Goal: Task Accomplishment & Management: Use online tool/utility

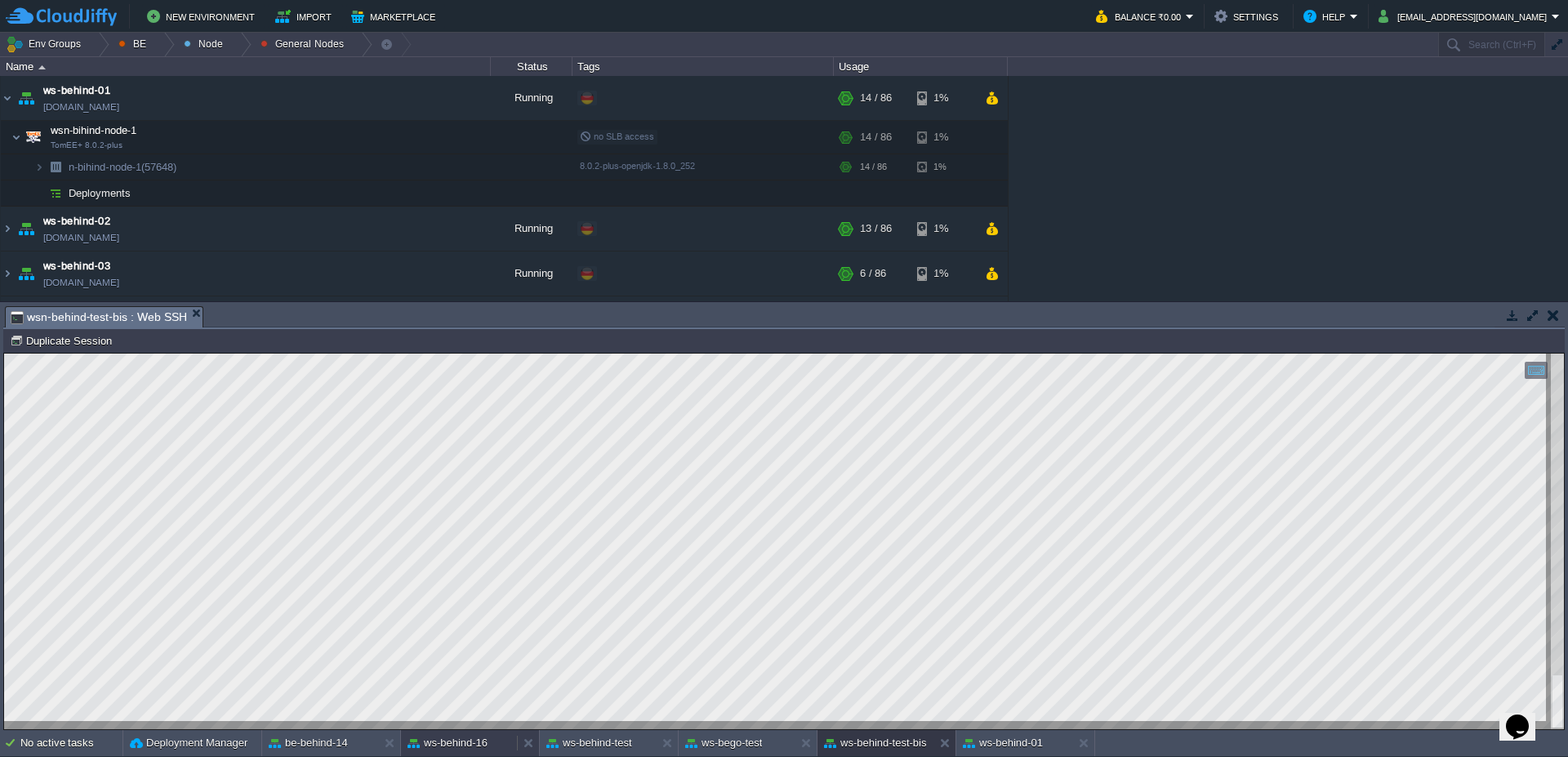
click at [411, 743] on button "ws-behind-16" at bounding box center [448, 743] width 80 height 16
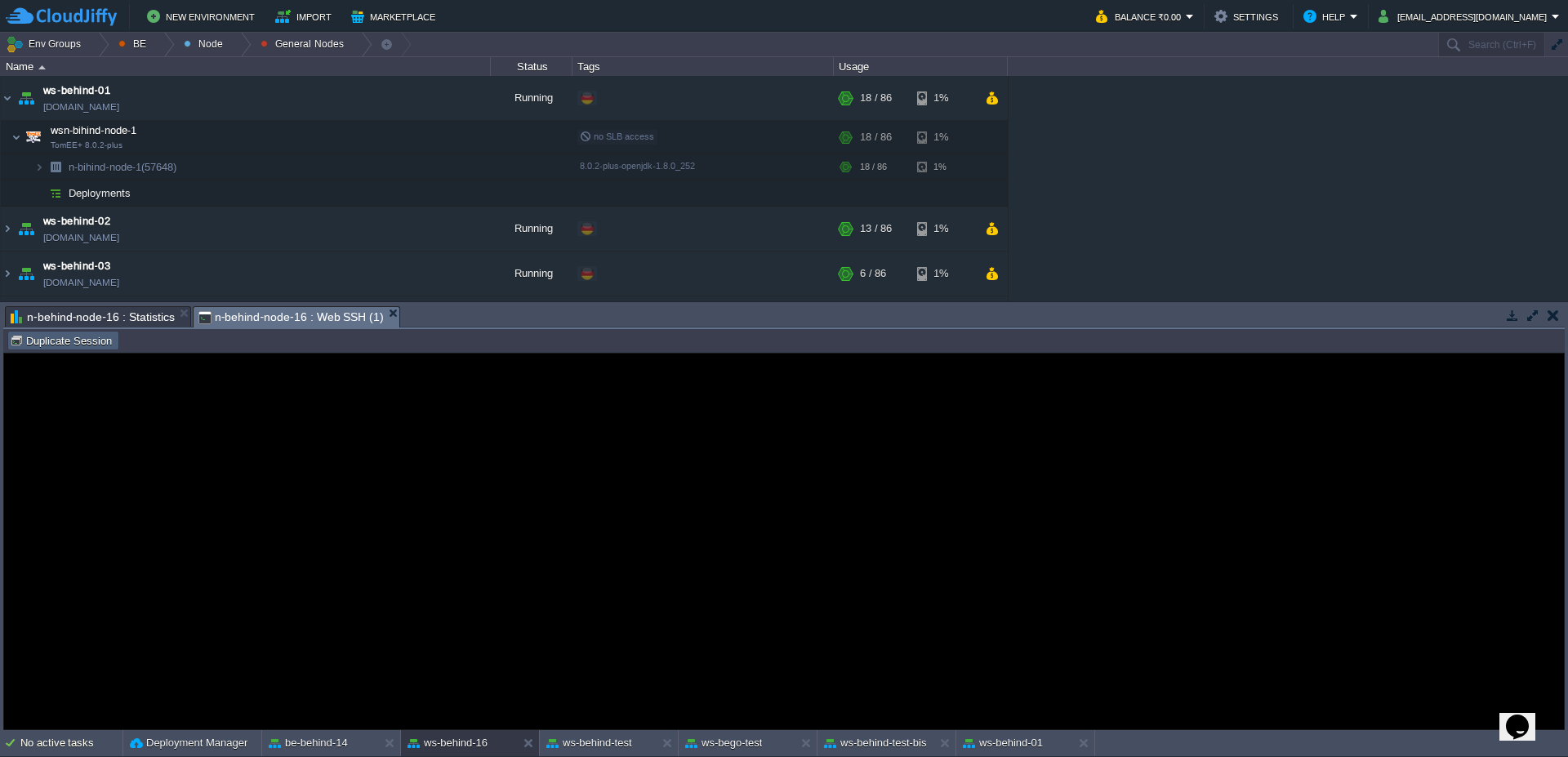
click at [72, 336] on button "Duplicate Session" at bounding box center [63, 340] width 107 height 14
type input "#000000"
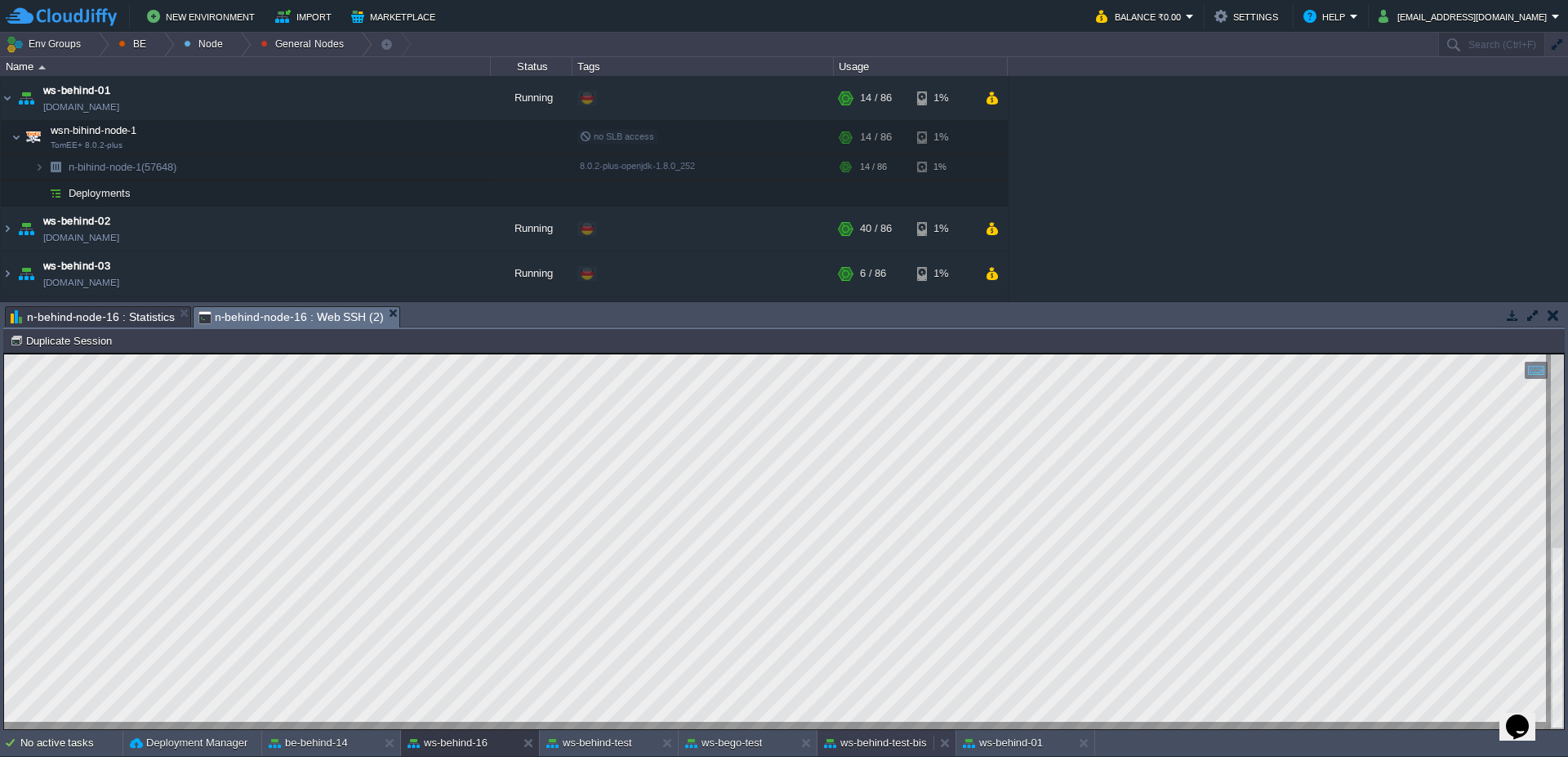
click at [916, 743] on button "ws-behind-test-bis" at bounding box center [876, 743] width 103 height 16
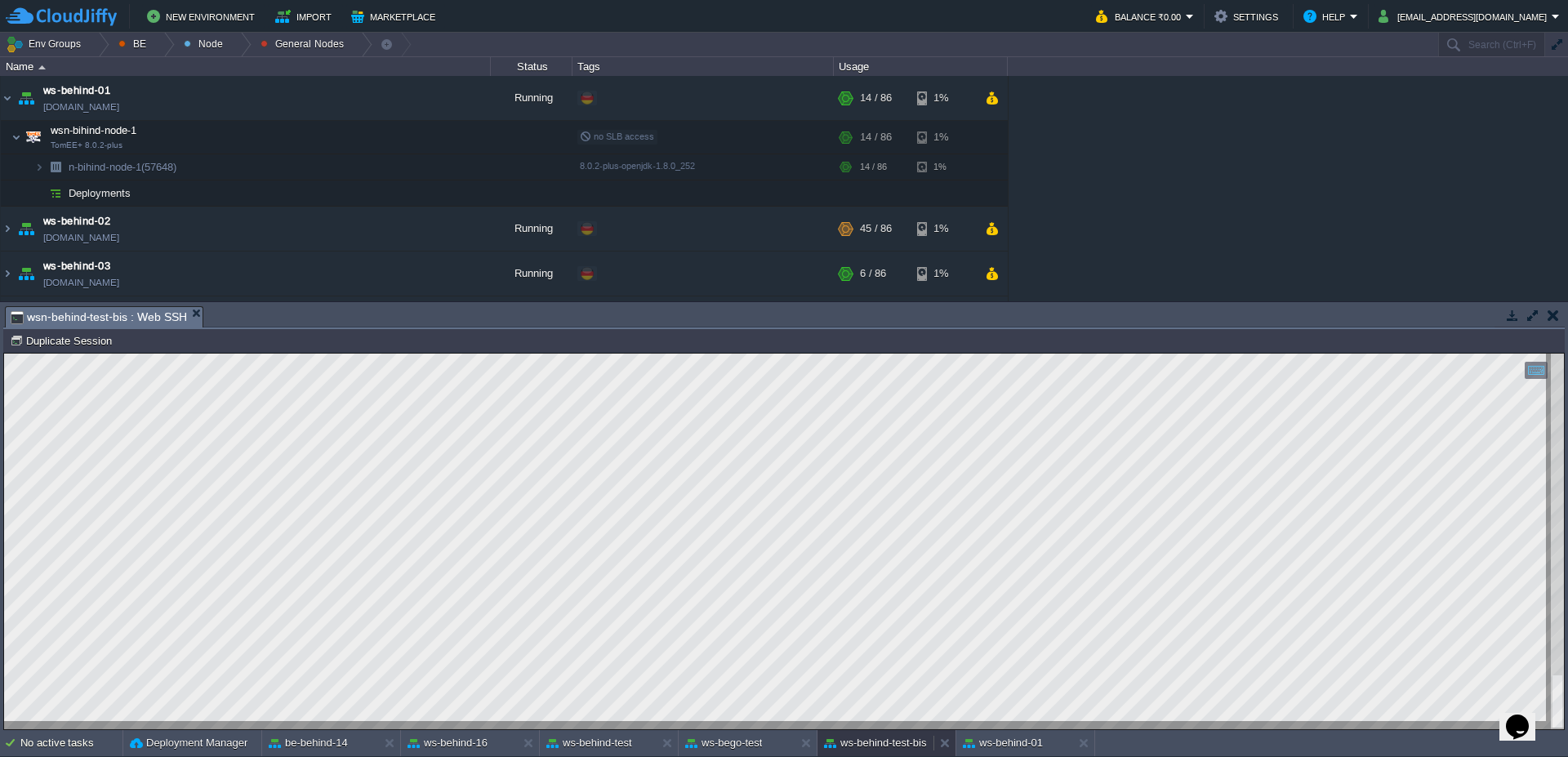
click at [906, 752] on div "ws-behind-test-bis" at bounding box center [876, 743] width 116 height 26
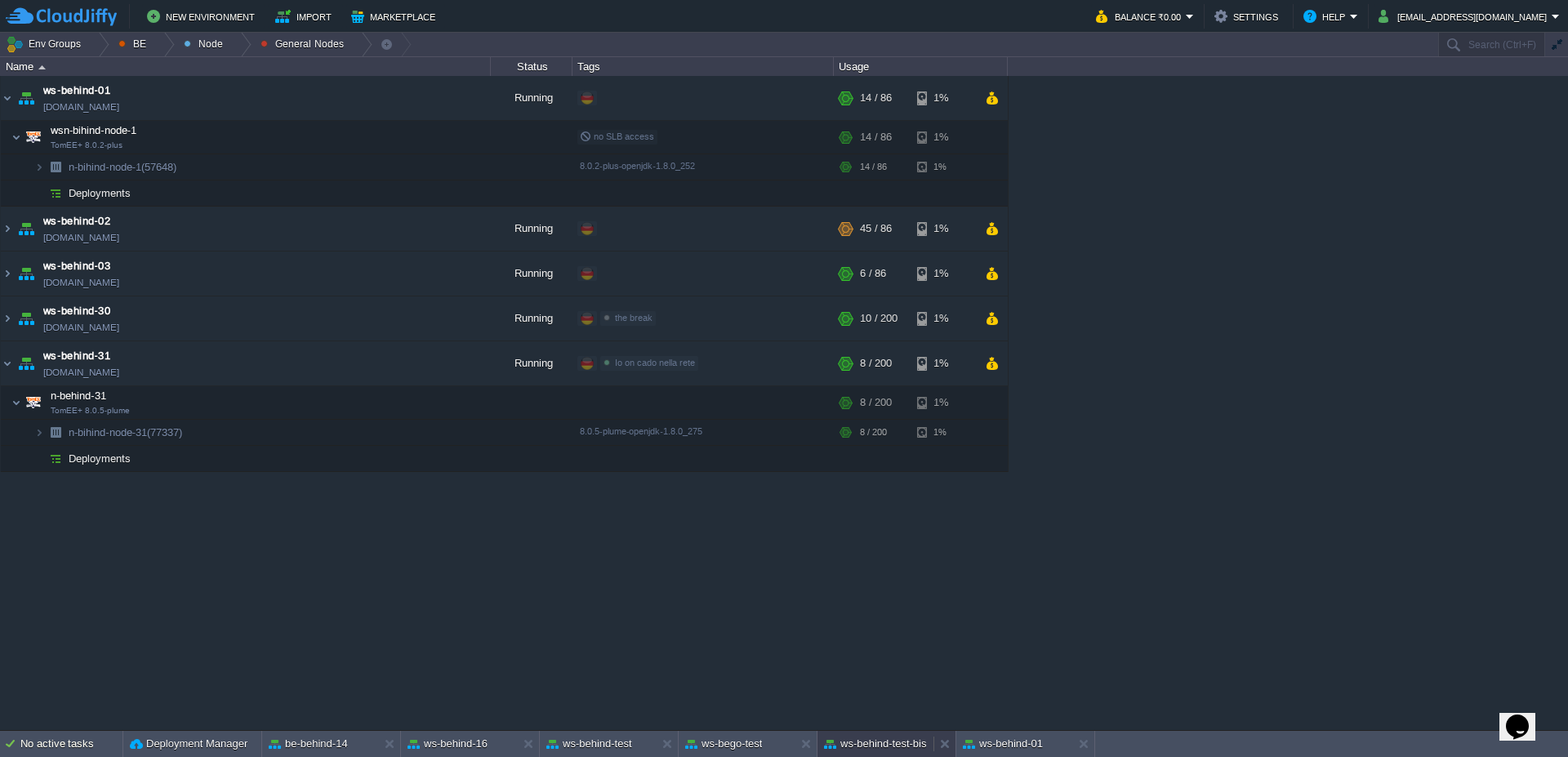
click at [902, 752] on div "ws-behind-test-bis" at bounding box center [876, 743] width 116 height 26
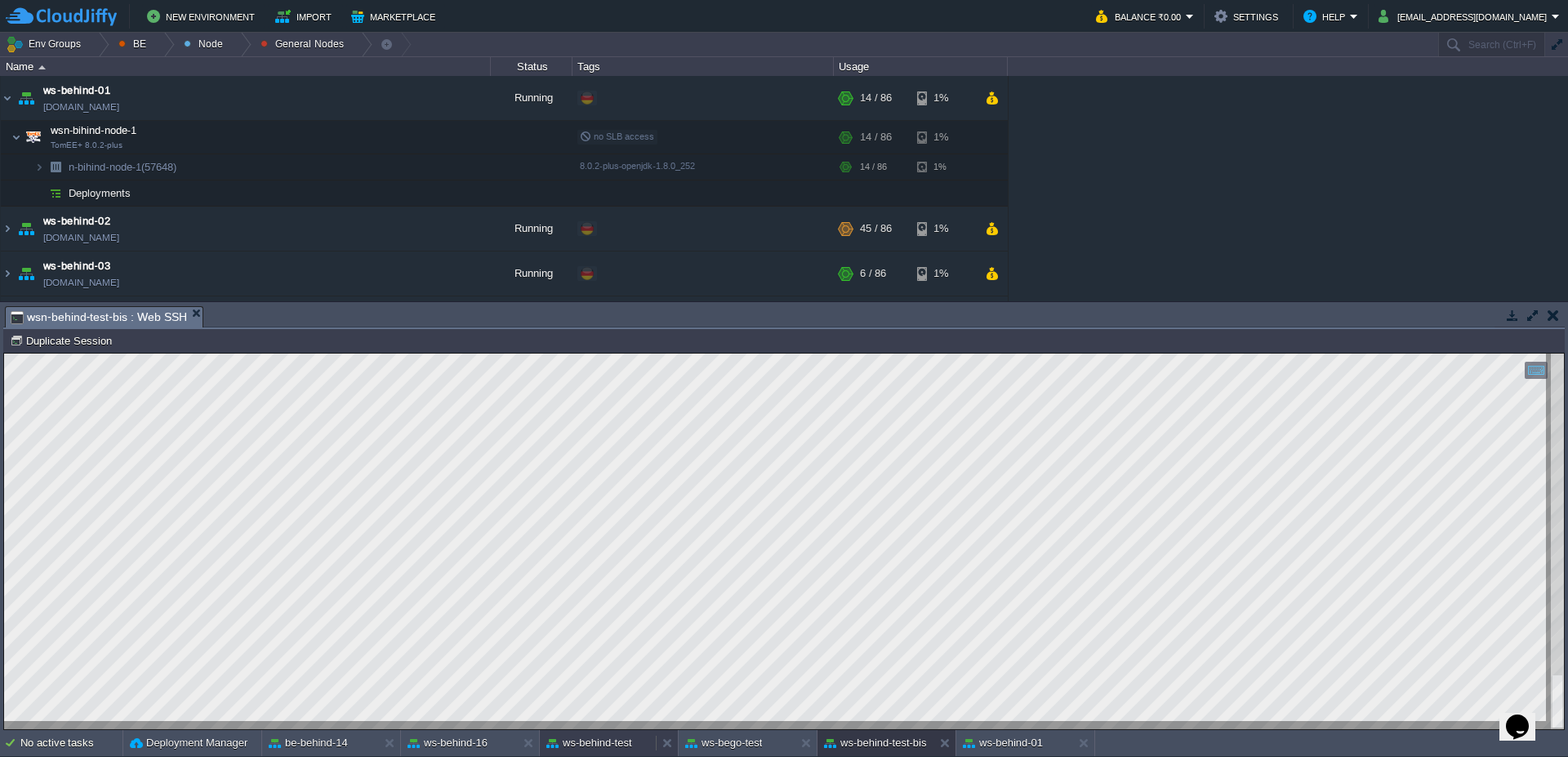
click at [589, 746] on button "ws-behind-test" at bounding box center [589, 743] width 86 height 16
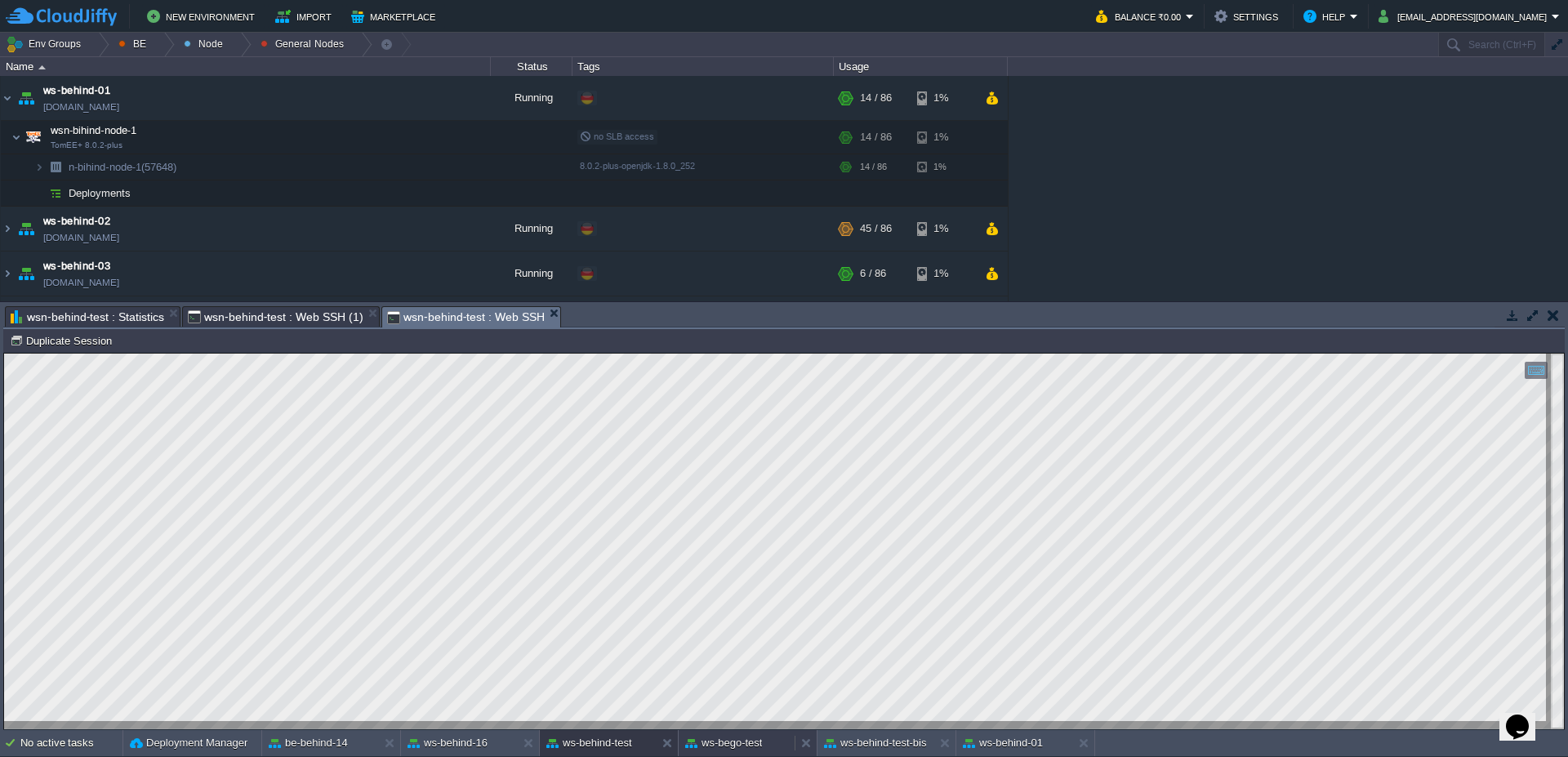
click at [752, 748] on button "ws-bego-test" at bounding box center [723, 743] width 77 height 16
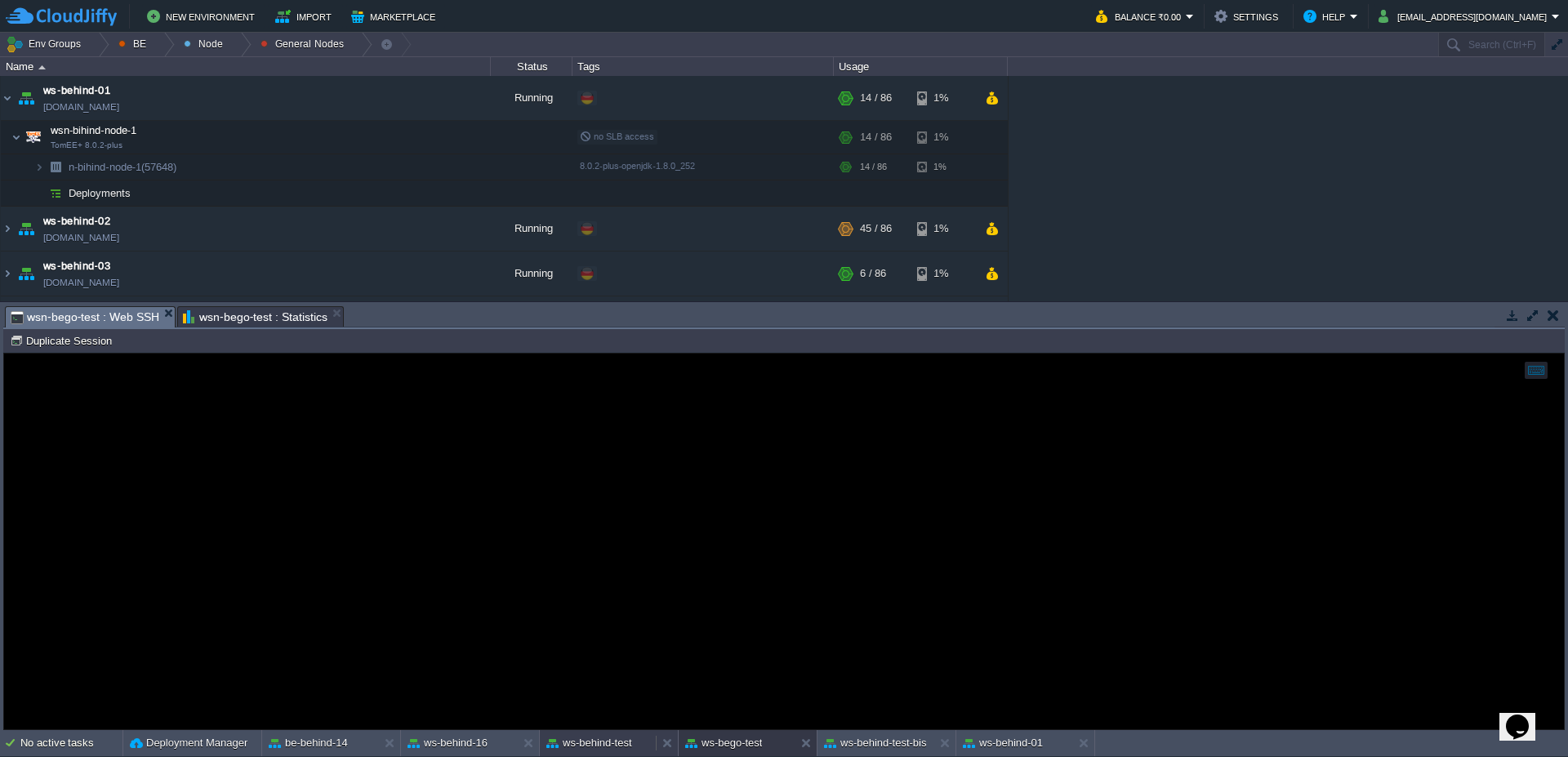
click at [641, 755] on div "ws-behind-test" at bounding box center [598, 743] width 116 height 26
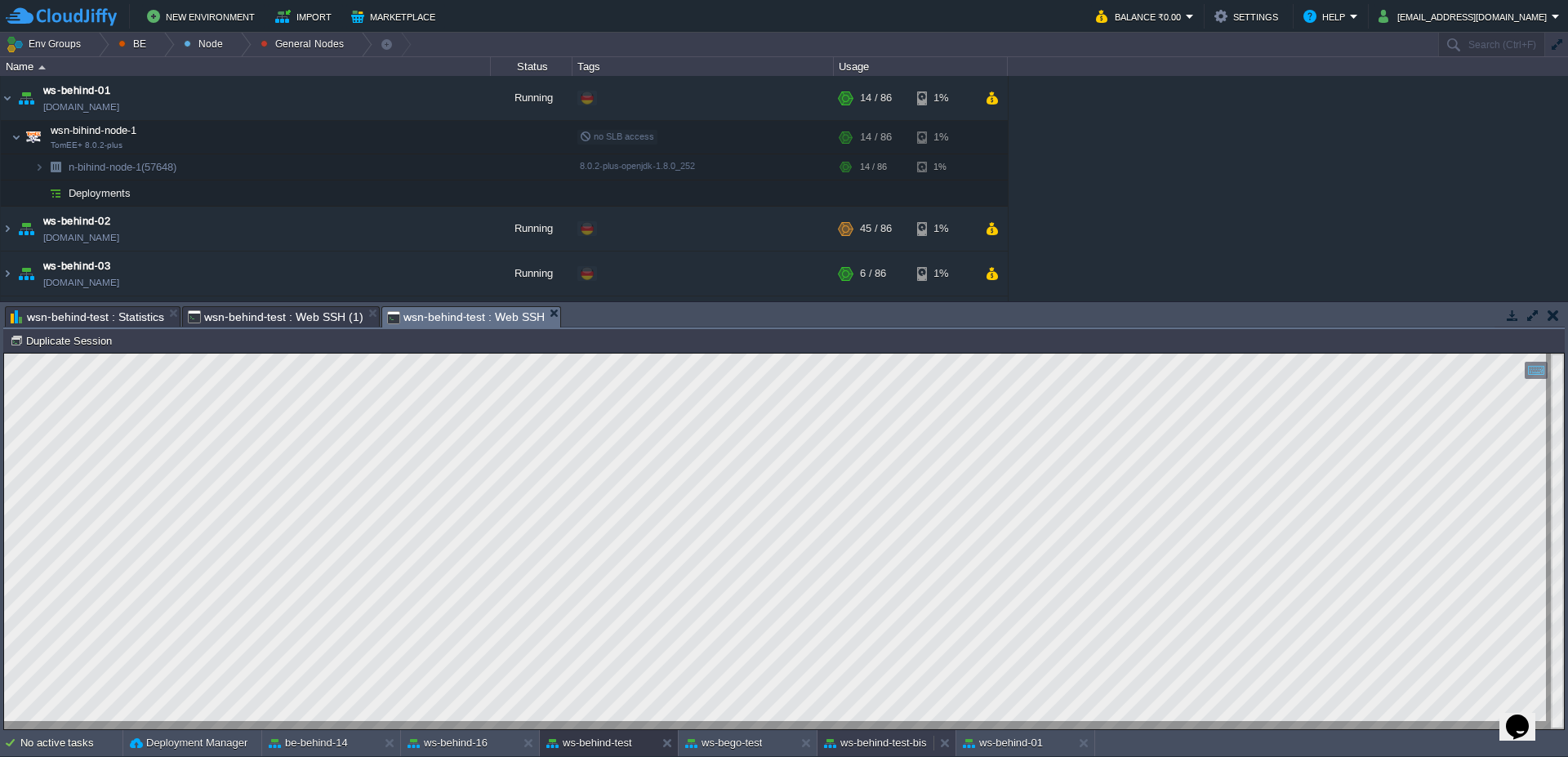
click at [922, 748] on button "ws-behind-test-bis" at bounding box center [876, 743] width 103 height 16
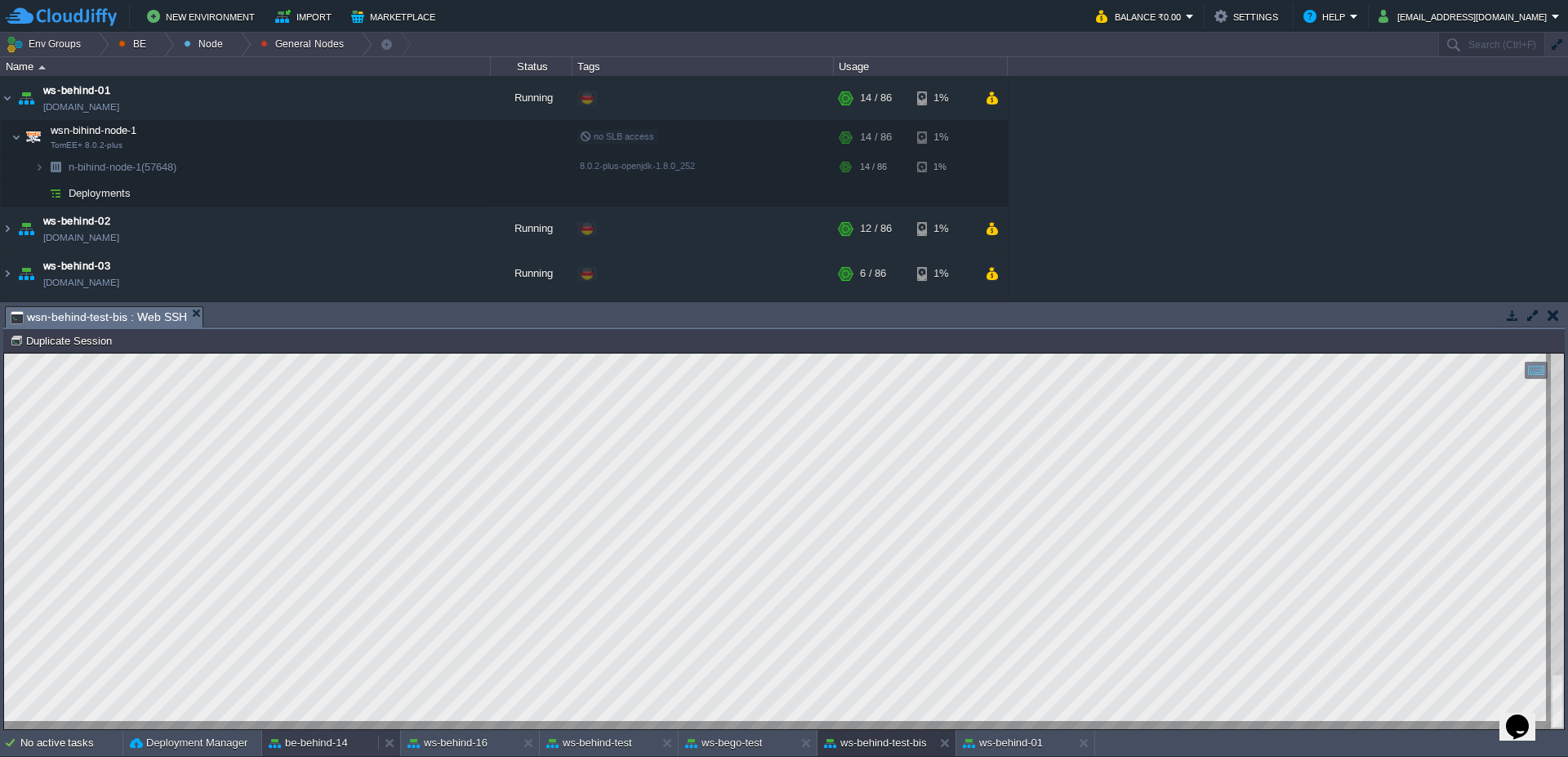
click at [306, 754] on div "be-behind-14" at bounding box center [320, 743] width 116 height 26
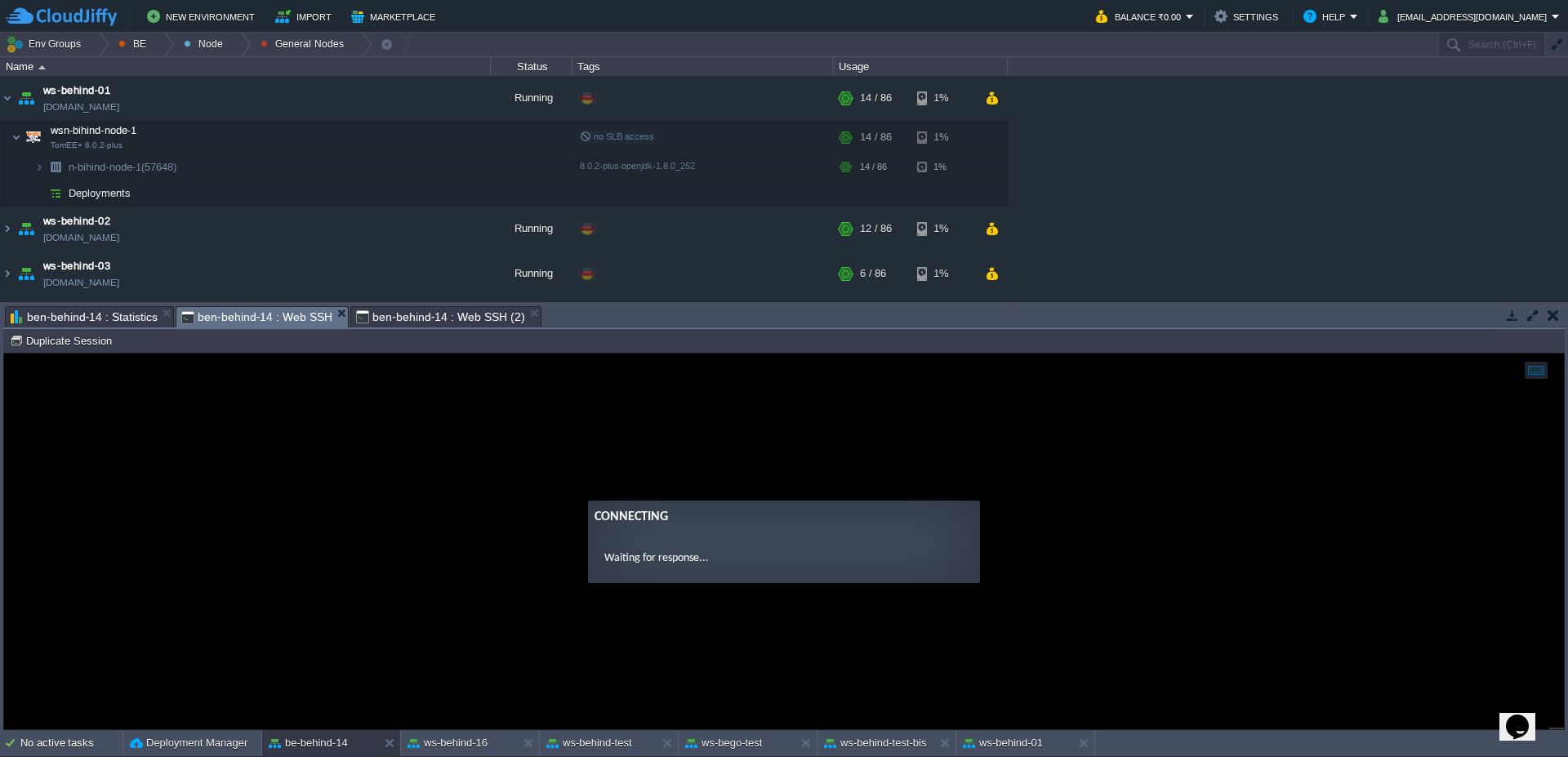
click at [107, 311] on span "ben-behind-14 : Statistics" at bounding box center [84, 317] width 147 height 20
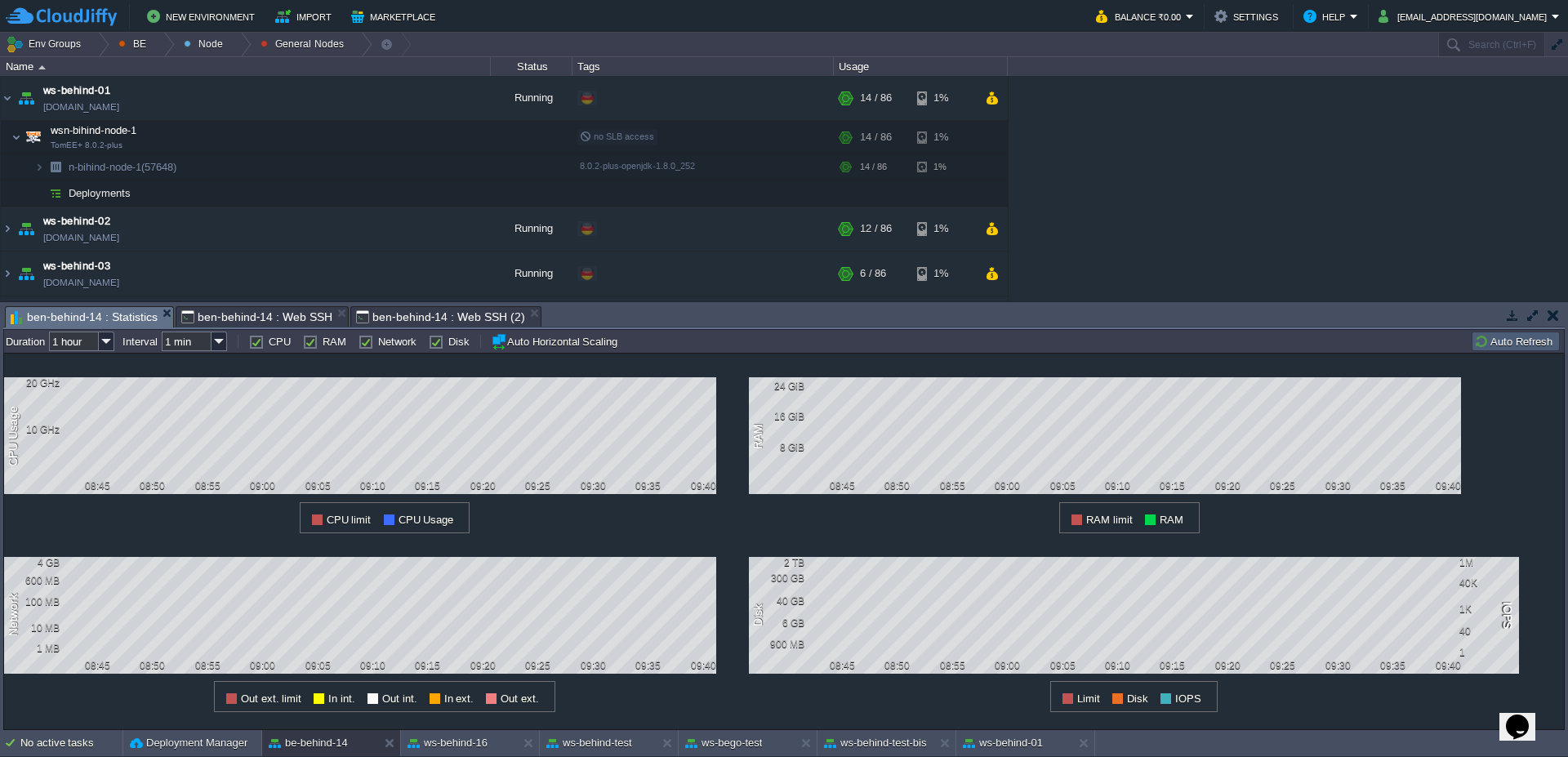
click at [1522, 340] on button "Auto Refresh" at bounding box center [1516, 341] width 83 height 14
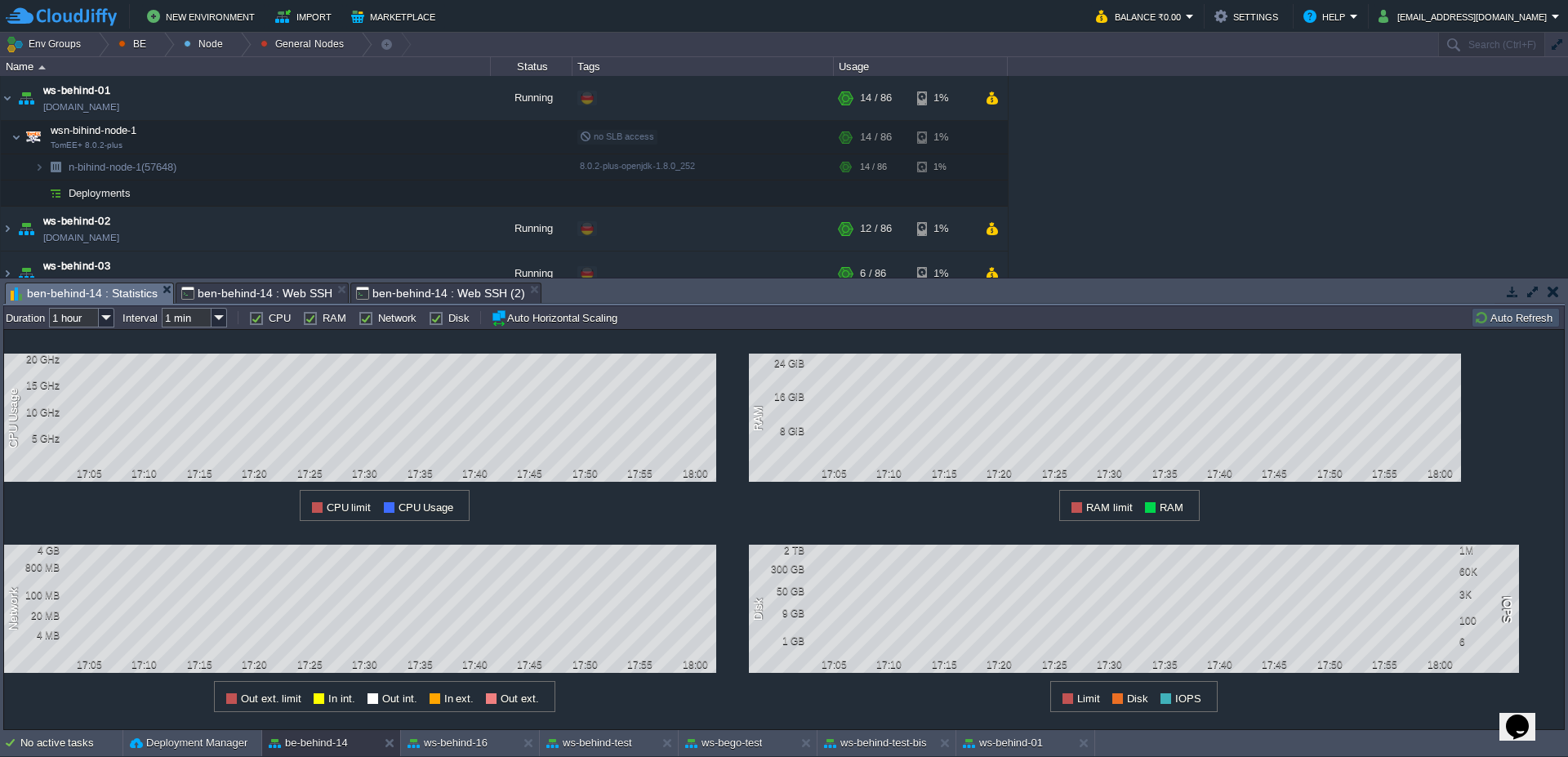
click at [1549, 317] on button "Auto Refresh" at bounding box center [1516, 318] width 83 height 14
click at [1502, 321] on button "Auto Refresh" at bounding box center [1516, 318] width 83 height 14
click at [159, 290] on em "ben-behind-14 : Statistics" at bounding box center [92, 293] width 162 height 21
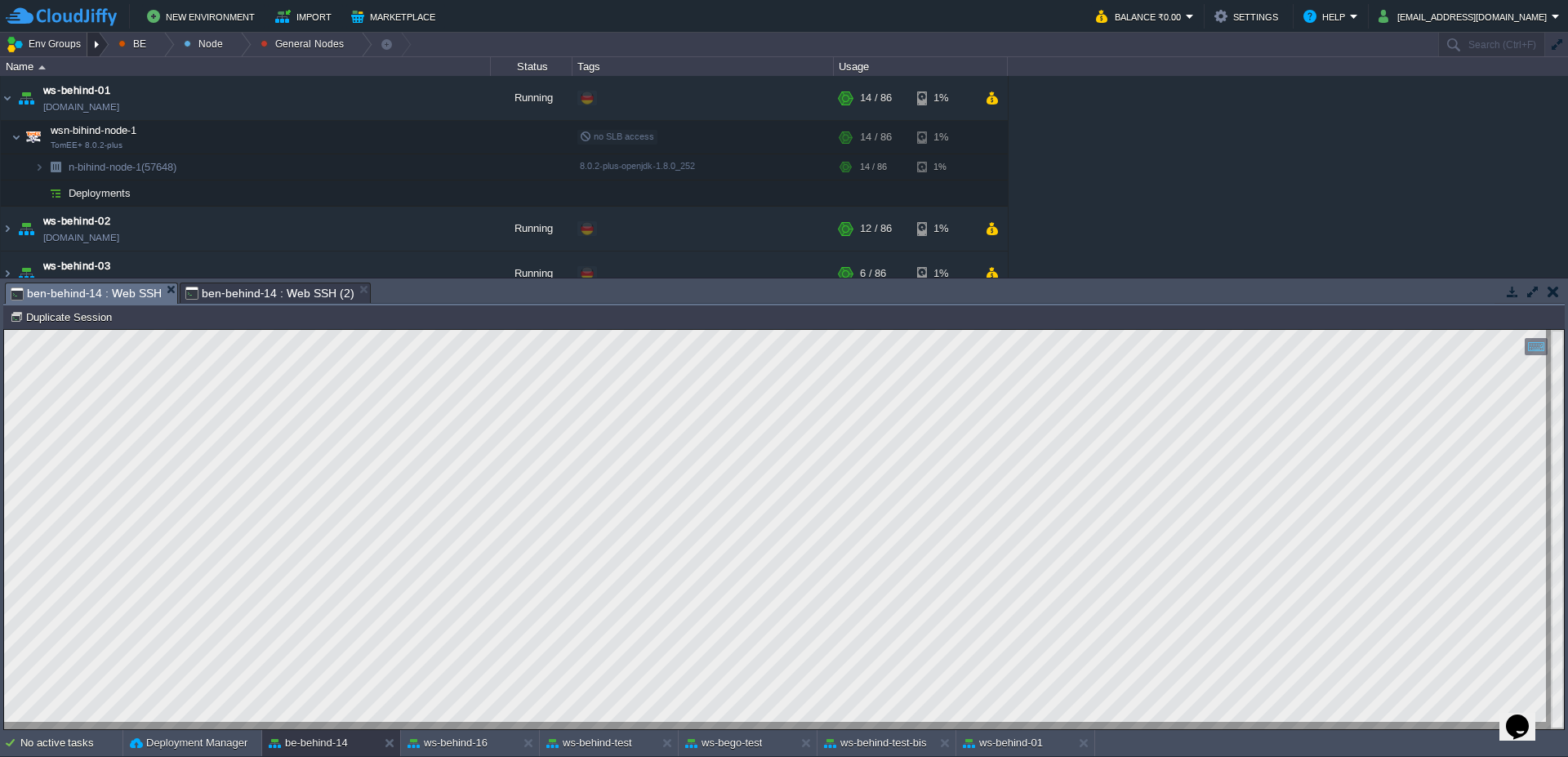
click at [97, 53] on div at bounding box center [98, 44] width 22 height 23
click at [511, 43] on td "Env Groups BE Node General Nodes" at bounding box center [719, 44] width 1437 height 23
click at [5, 104] on img at bounding box center [7, 97] width 13 height 44
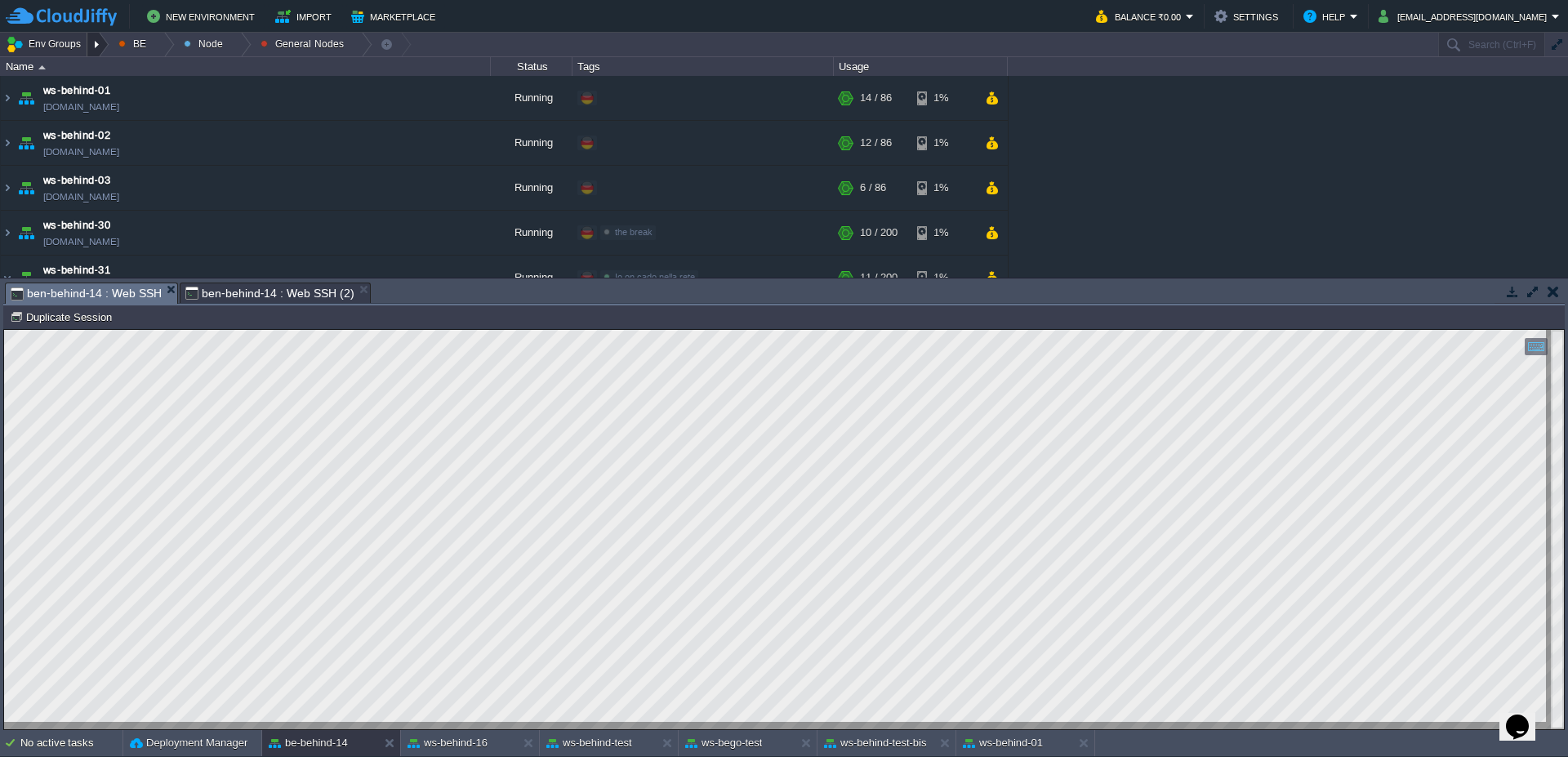
click at [96, 44] on div at bounding box center [98, 44] width 22 height 23
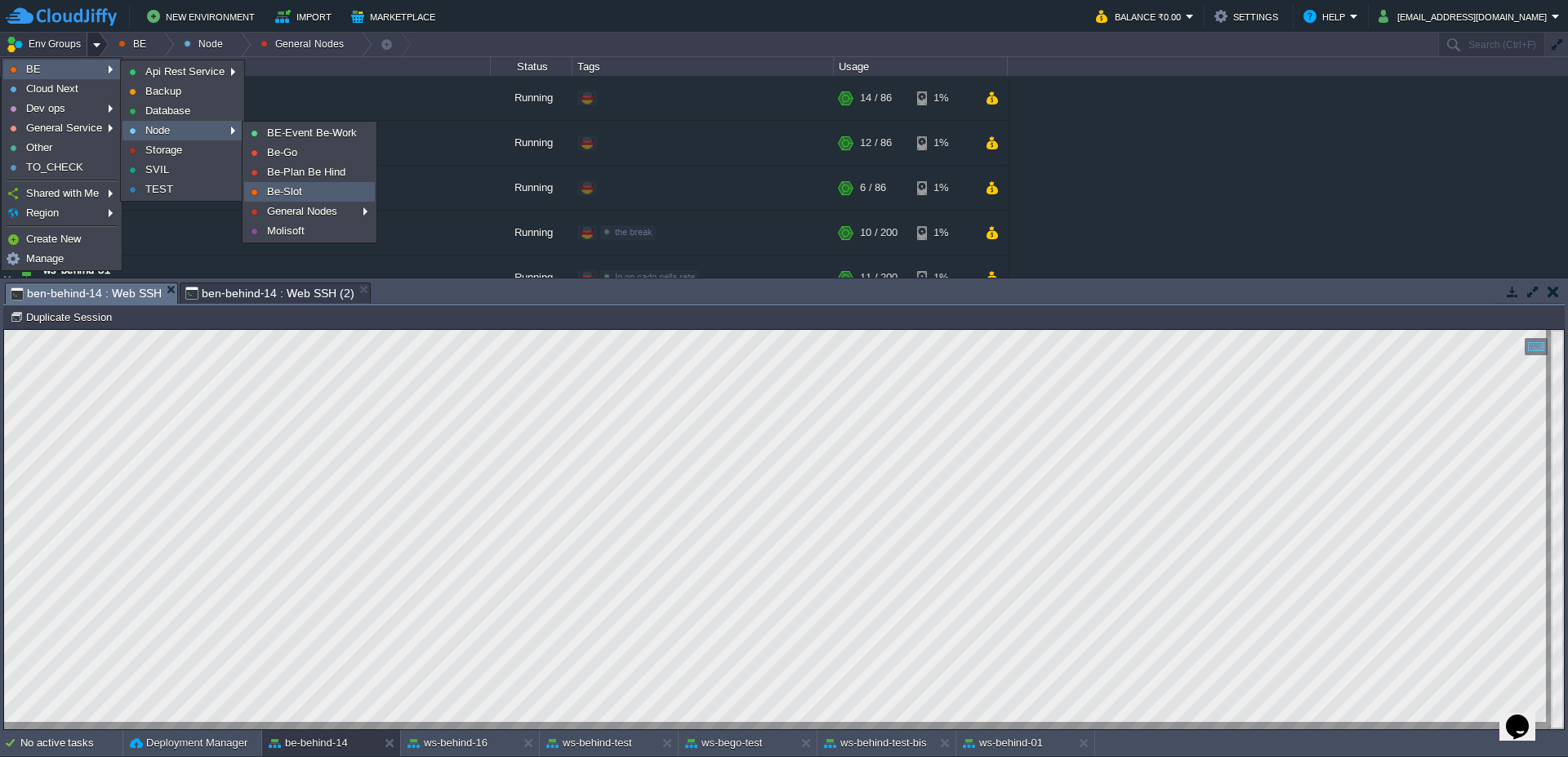
click at [271, 190] on span "Be-Slot" at bounding box center [284, 191] width 35 height 13
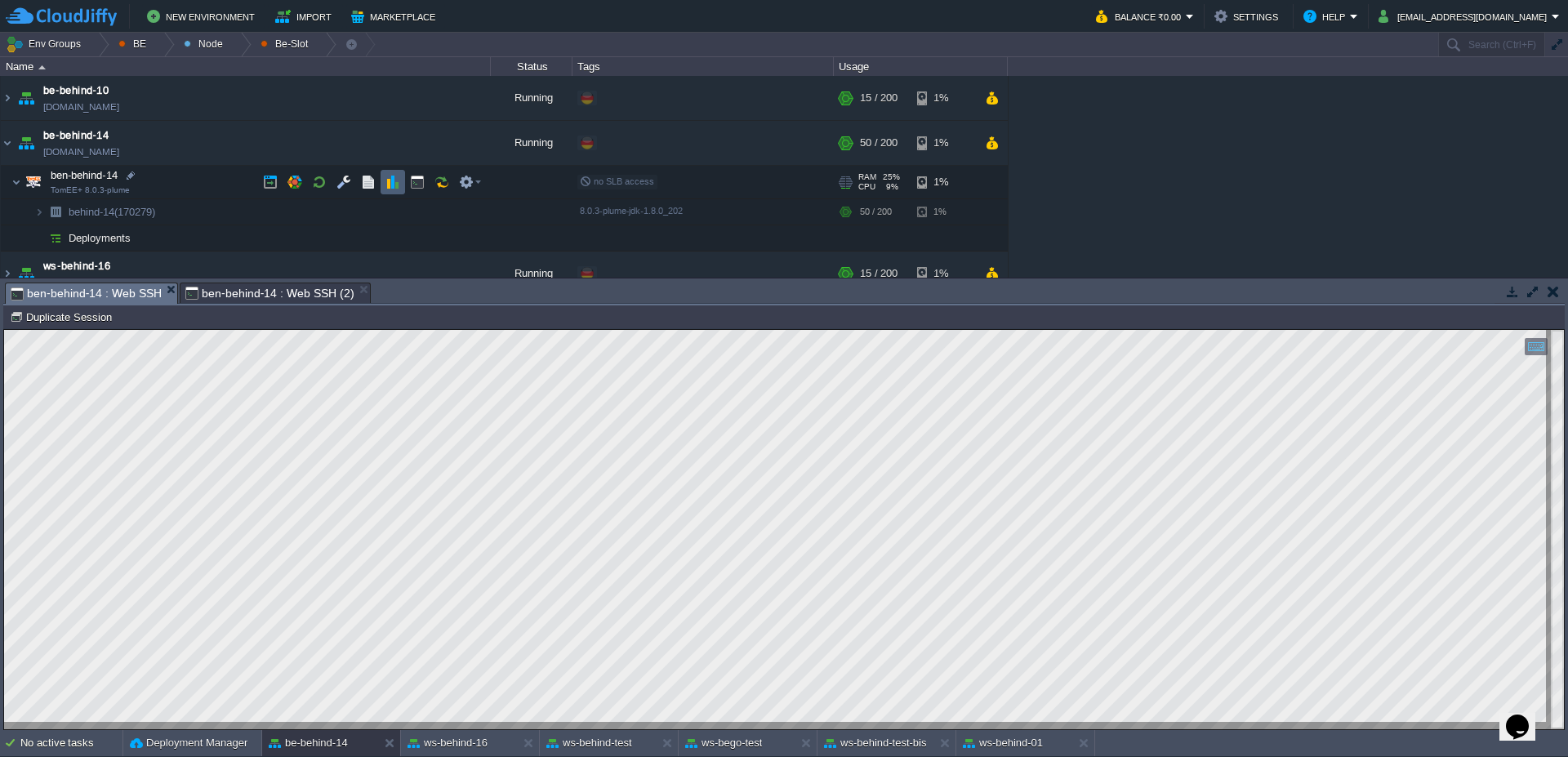
click at [386, 185] on button "button" at bounding box center [393, 182] width 14 height 14
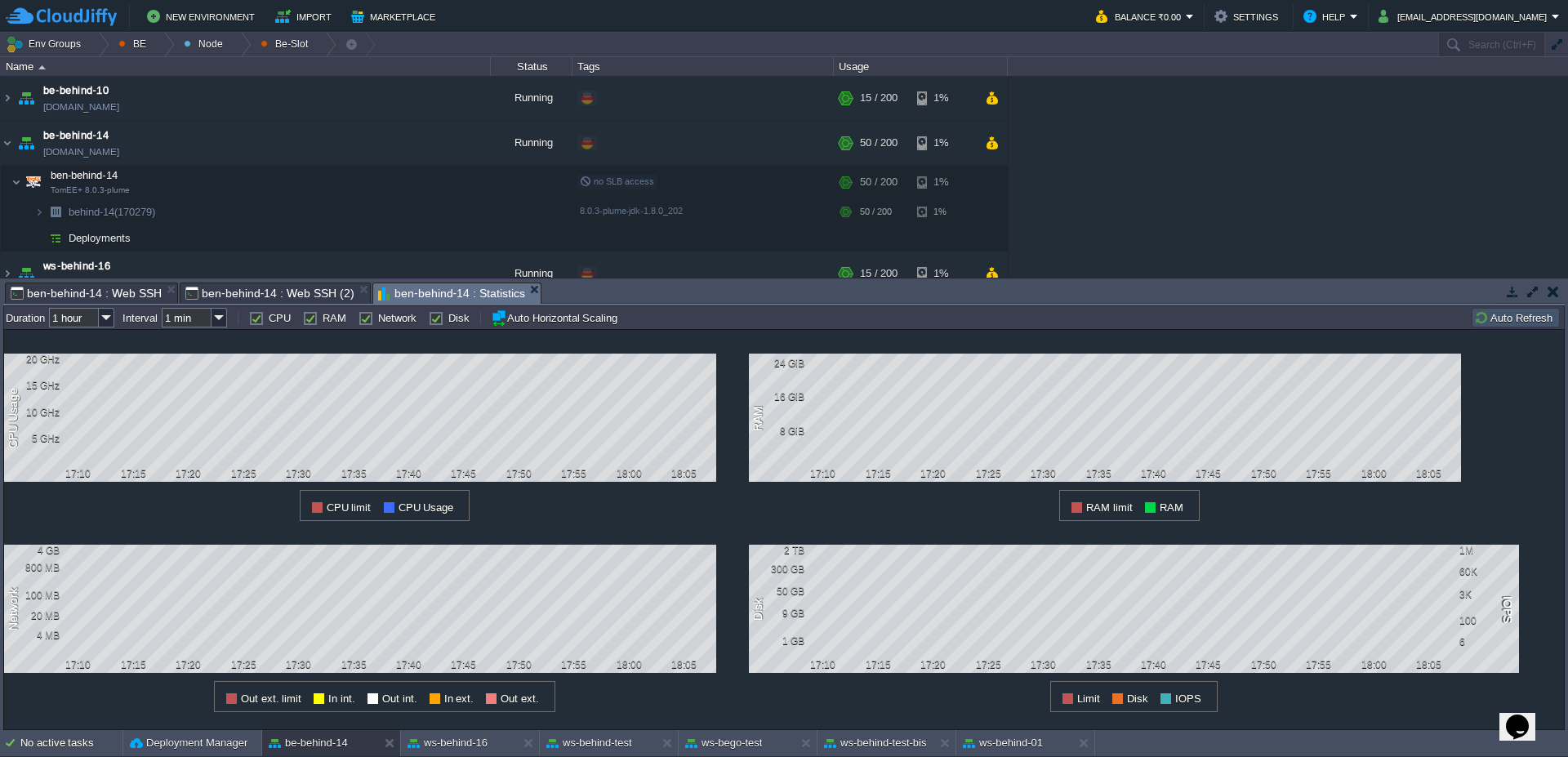
click at [1526, 313] on button "Auto Refresh" at bounding box center [1516, 318] width 83 height 14
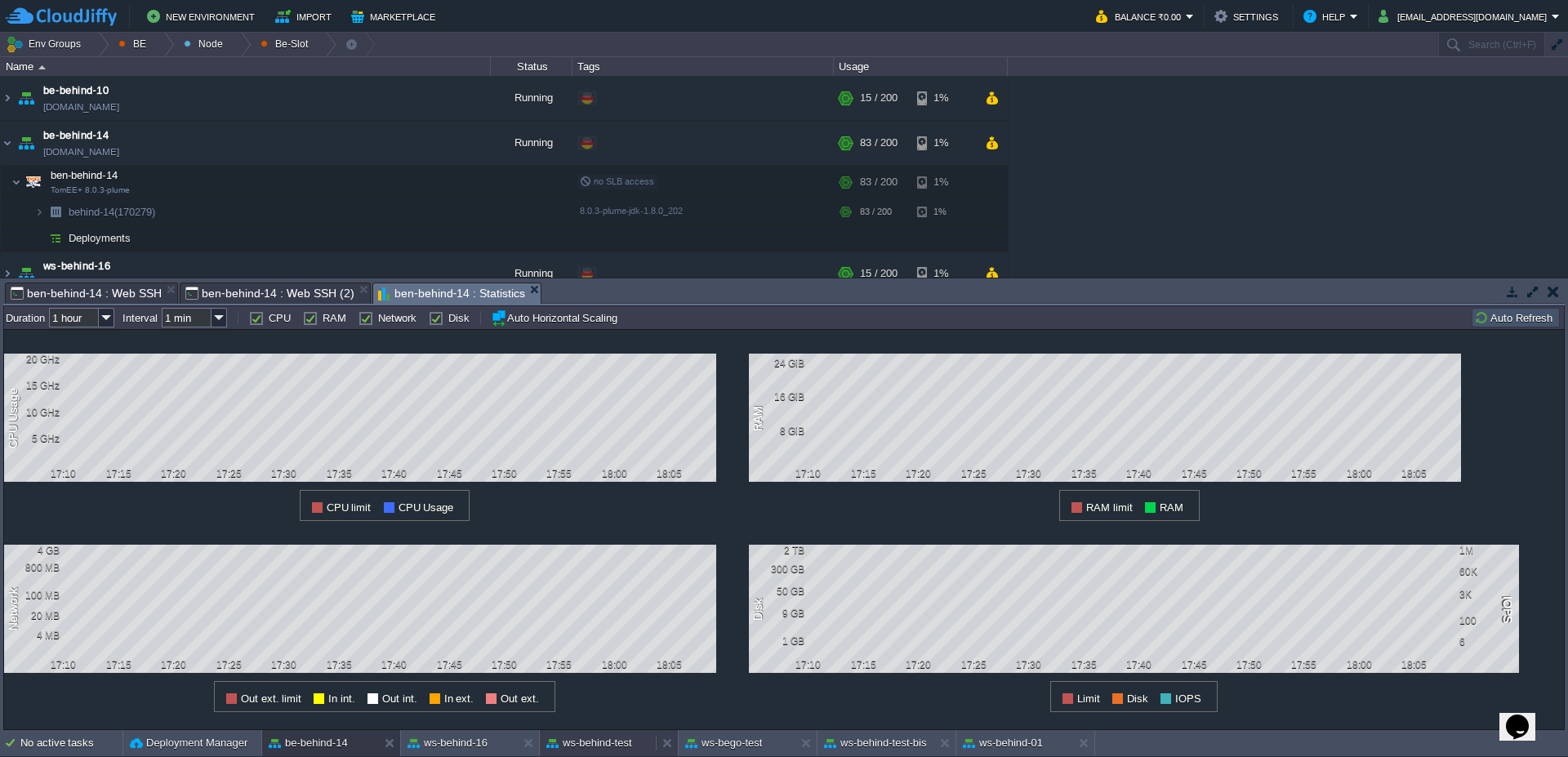
click at [584, 747] on button "ws-behind-test" at bounding box center [589, 743] width 86 height 16
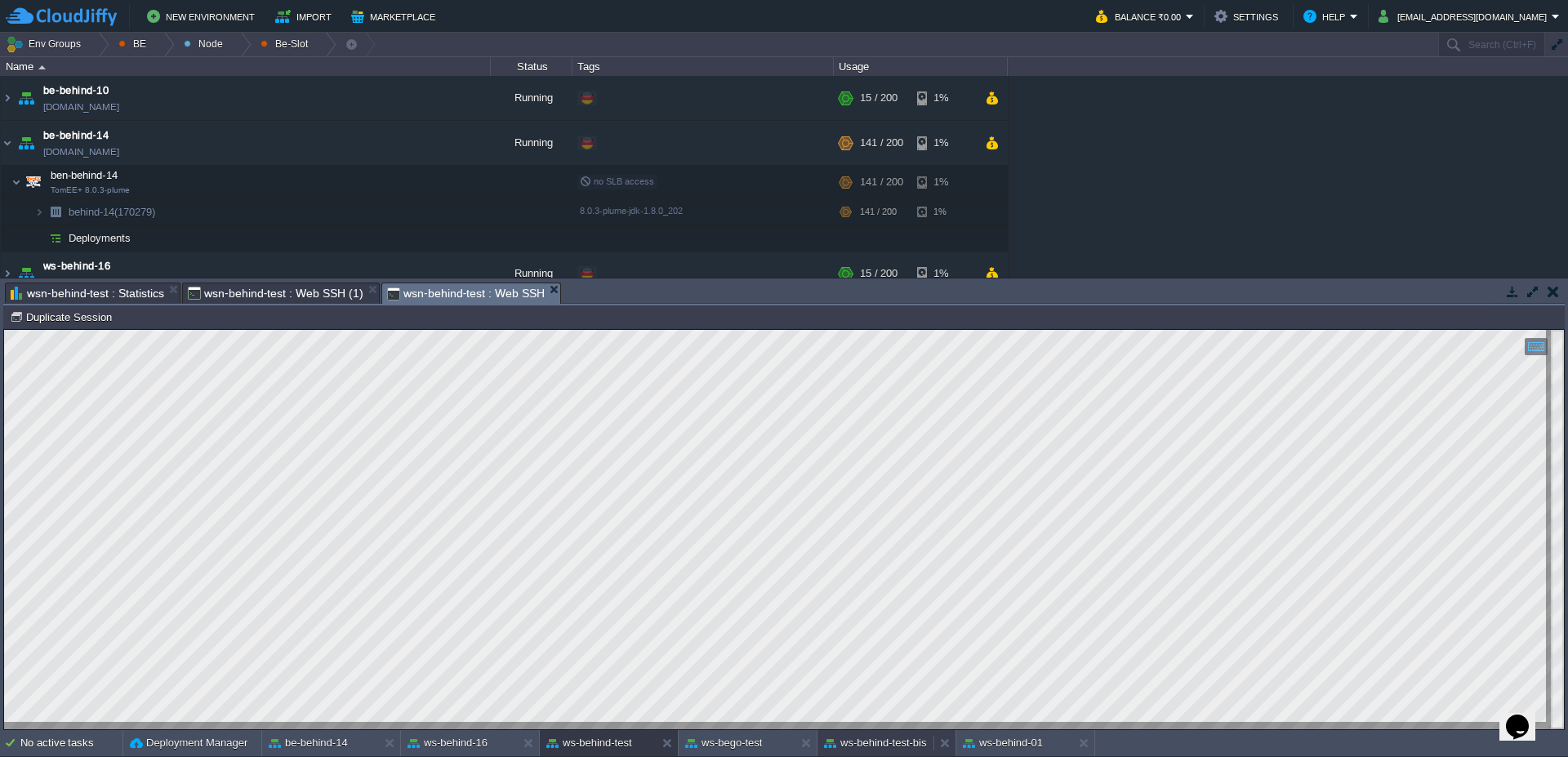
click at [836, 751] on button "ws-behind-test-bis" at bounding box center [876, 743] width 103 height 16
click at [592, 743] on button "ws-behind-test" at bounding box center [589, 743] width 86 height 16
type textarea "SELECT DISTINCT t1.* FROM pn_spostamenti t1, pn_spostamenti_awp t2, fa_factory …"
click at [914, 752] on div "ws-behind-test-bis" at bounding box center [876, 743] width 116 height 26
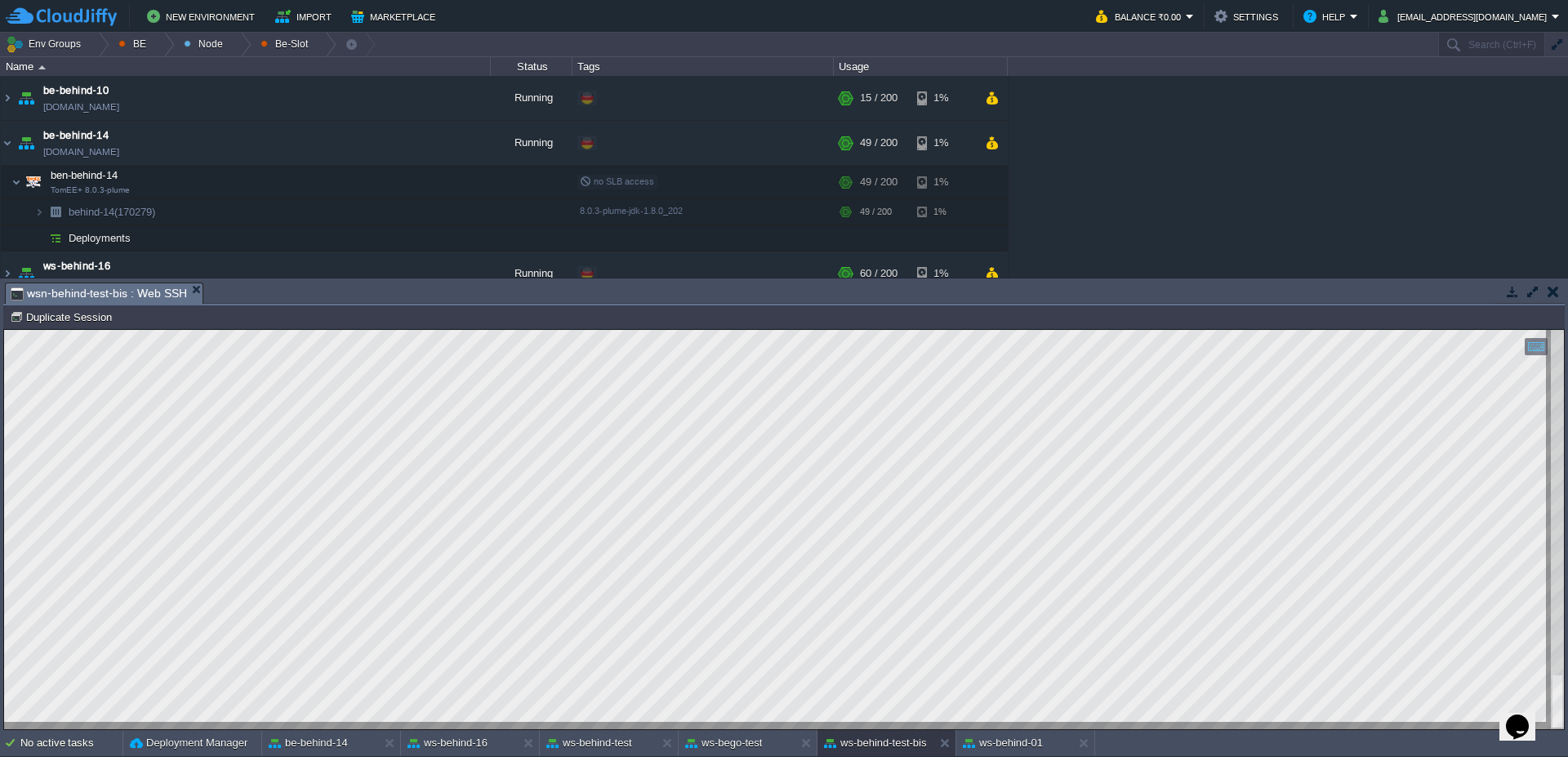
scroll to position [2, 57]
type textarea "getDefaultCustomEndIntoWizard"
click at [329, 745] on button "be-behind-14" at bounding box center [309, 743] width 79 height 16
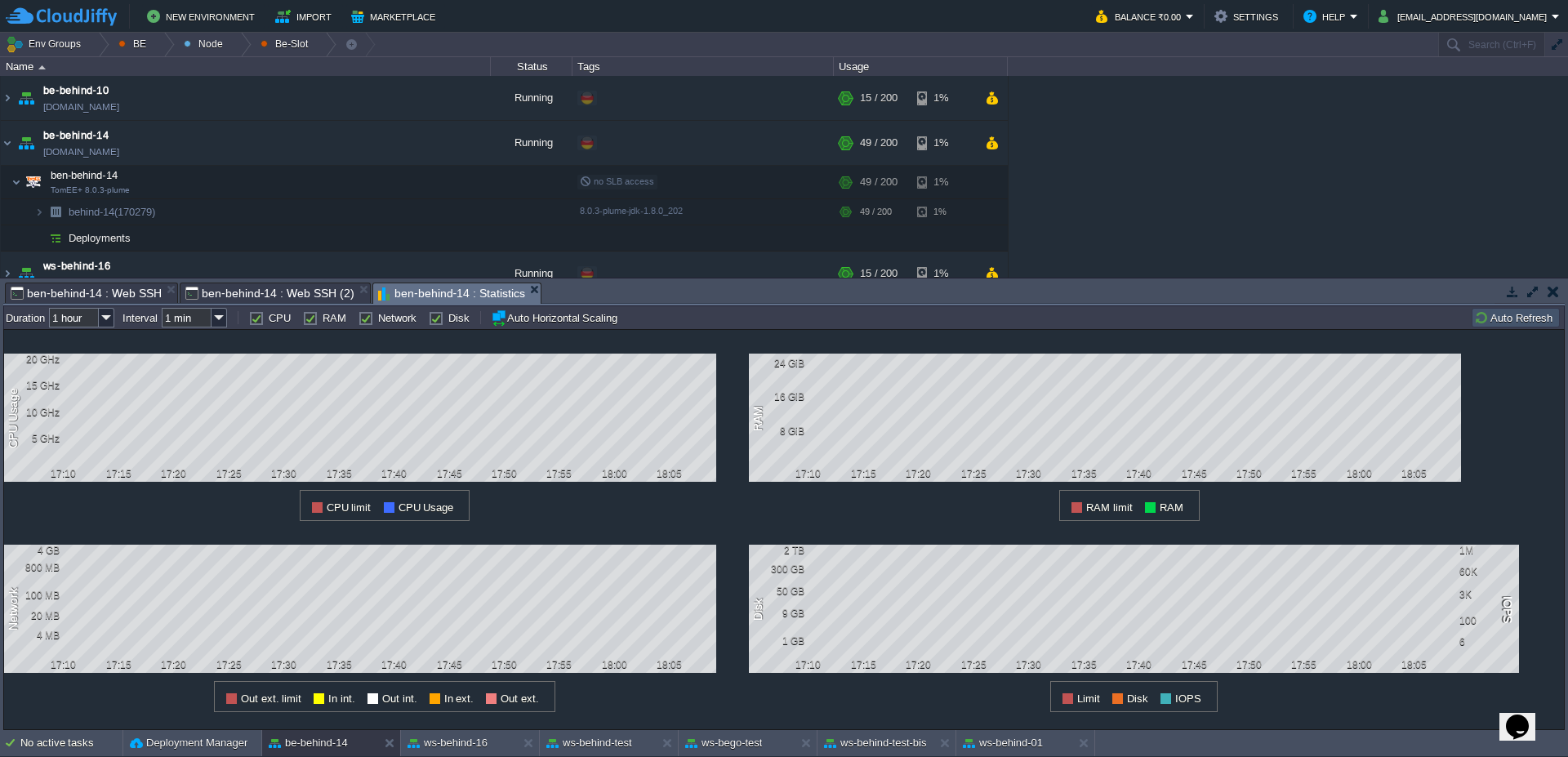
click at [1518, 321] on button "Auto Refresh" at bounding box center [1516, 318] width 83 height 14
click at [12, 97] on img at bounding box center [7, 97] width 13 height 44
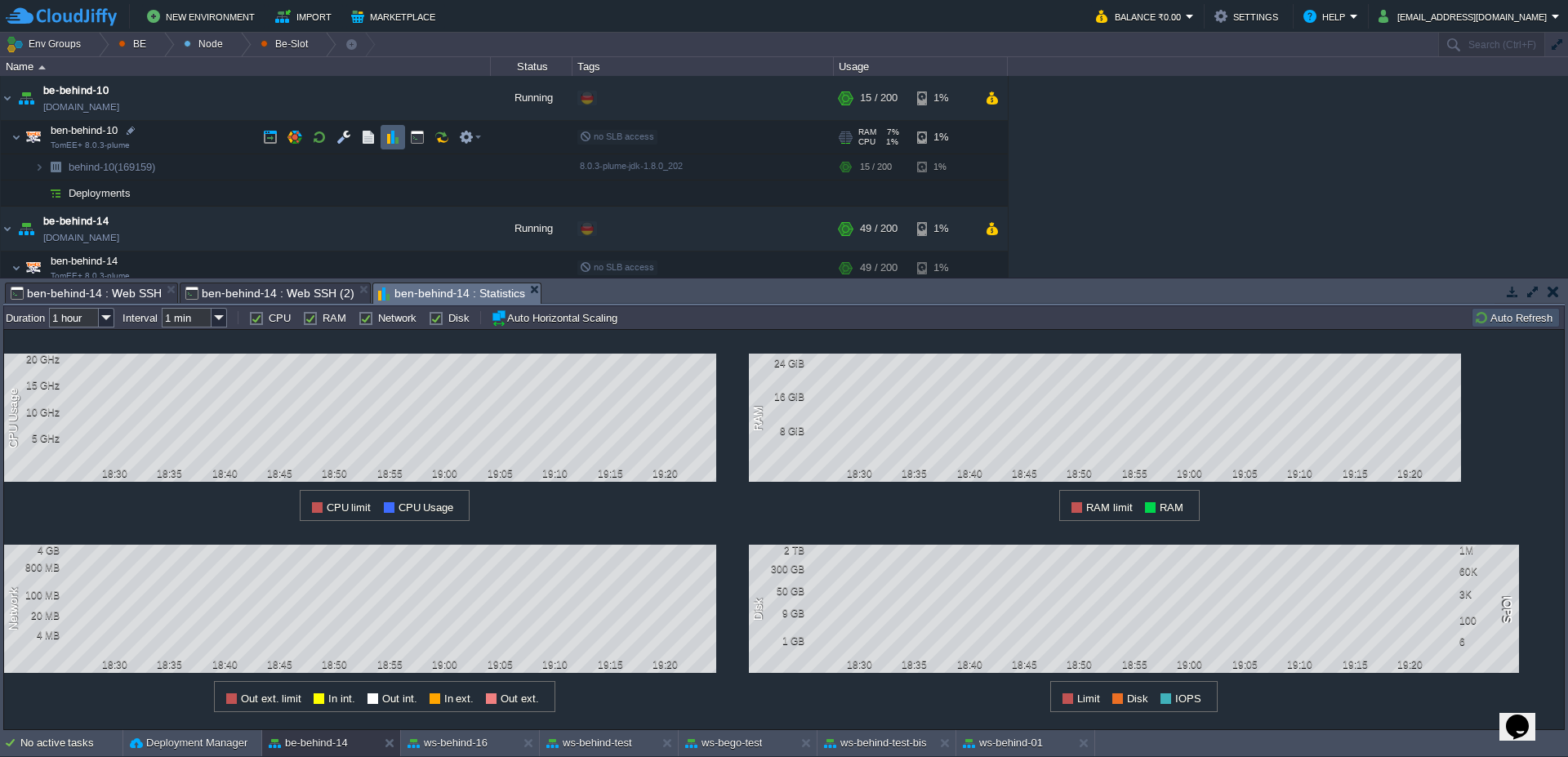
click at [389, 140] on button "button" at bounding box center [393, 137] width 14 height 14
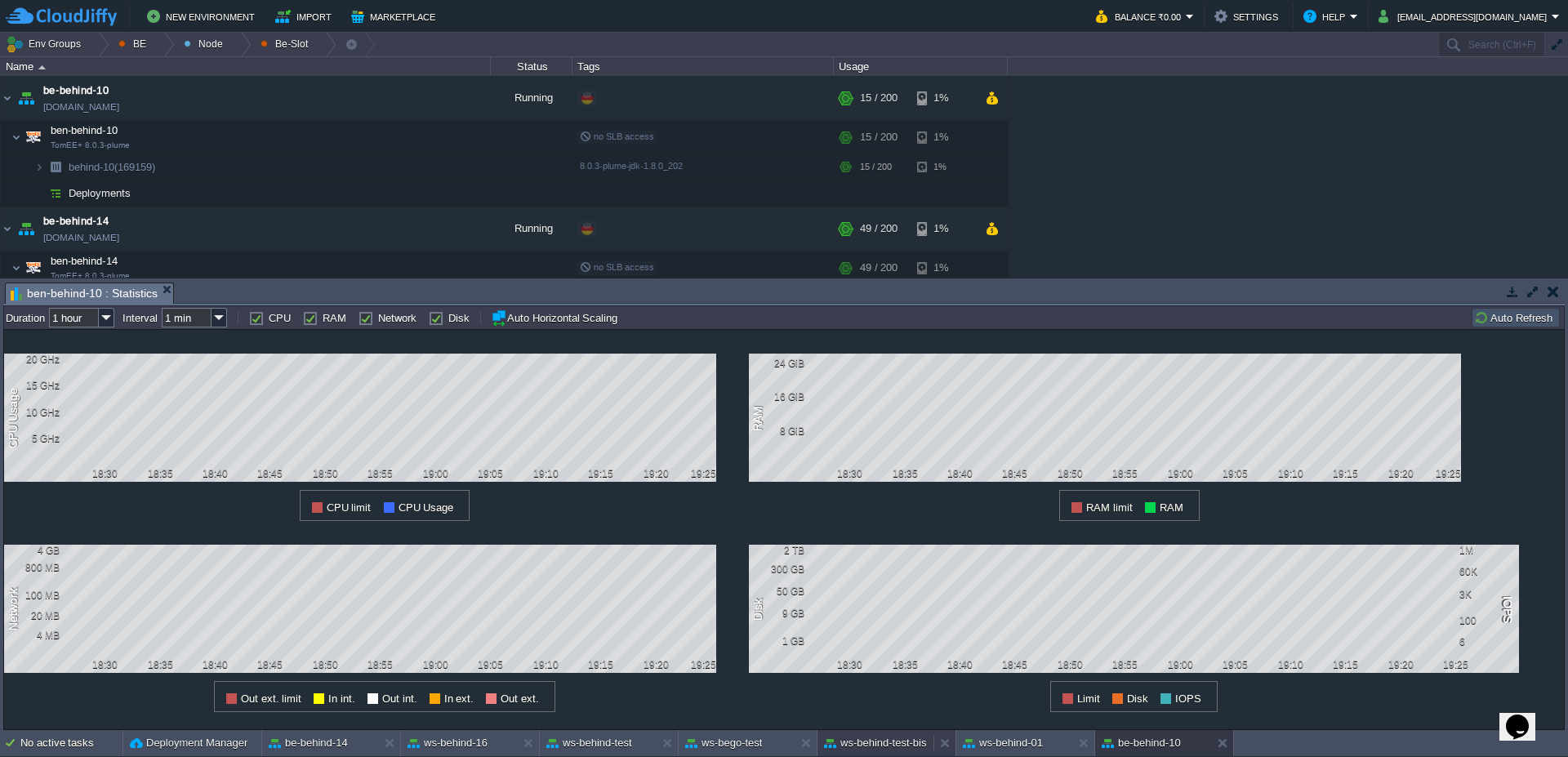
click at [891, 743] on button "ws-behind-test-bis" at bounding box center [876, 743] width 103 height 16
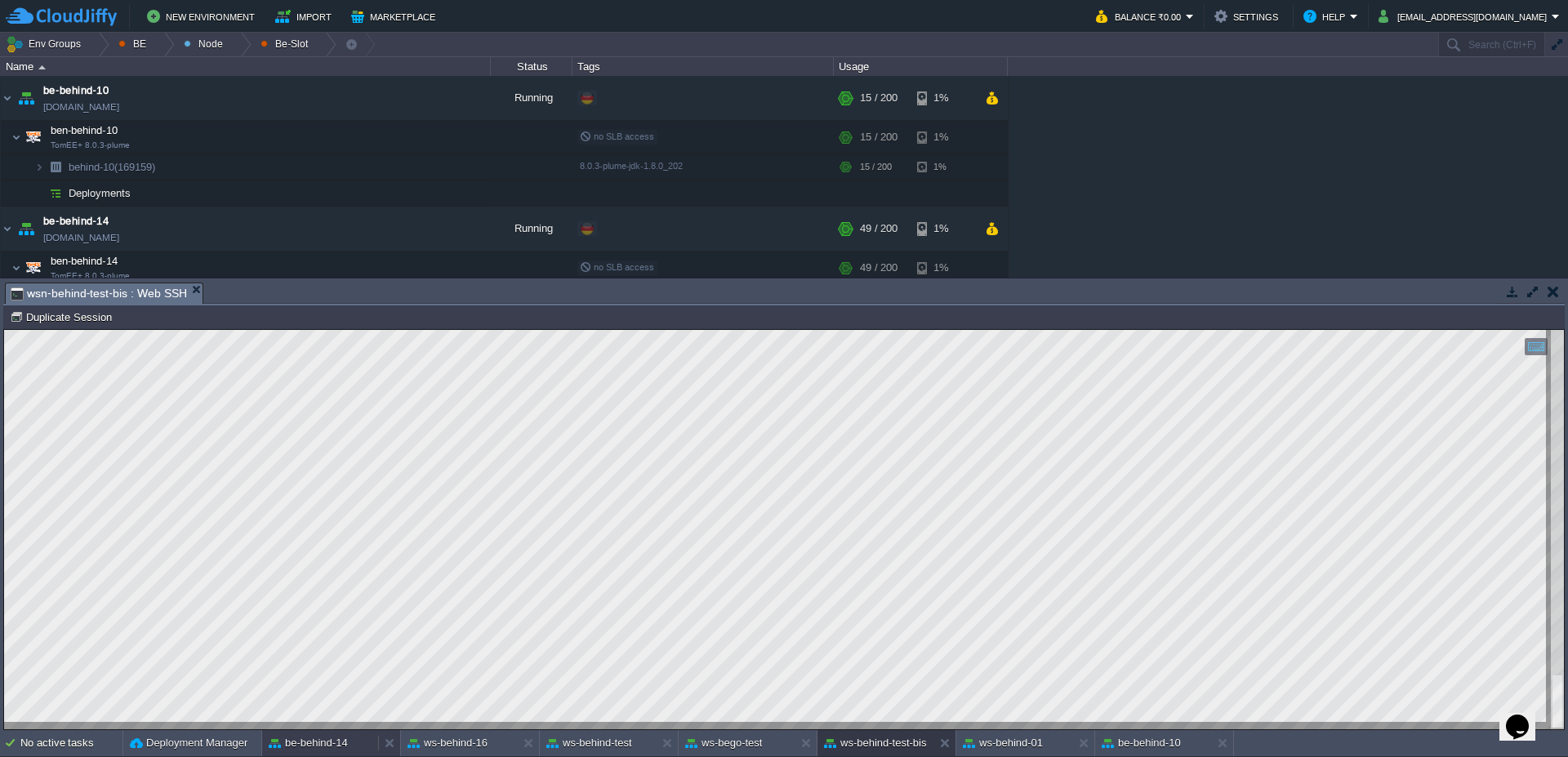
click at [331, 755] on div "be-behind-14" at bounding box center [320, 743] width 116 height 26
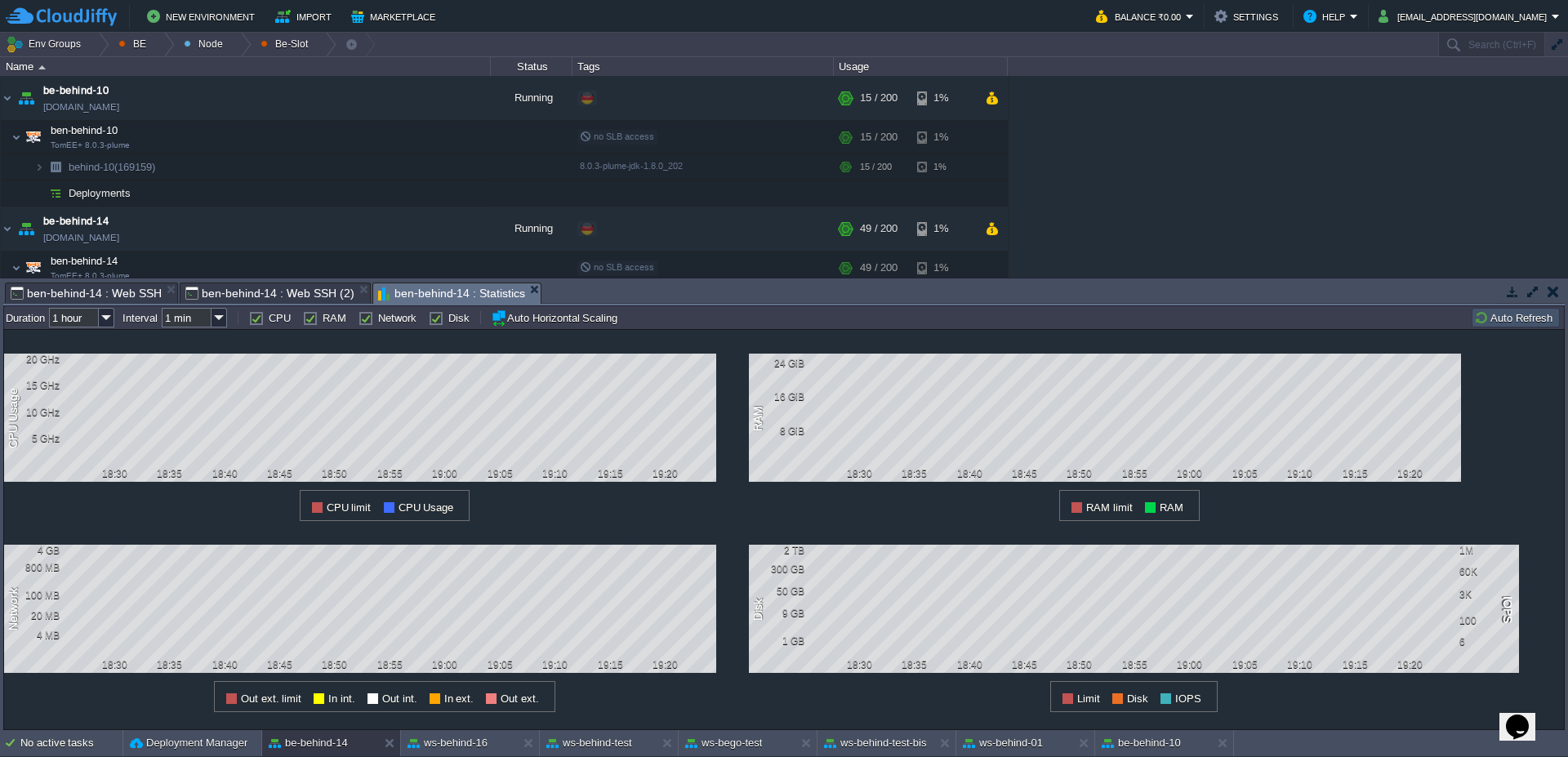
click at [246, 291] on span "ben-behind-14 : Web SSH (2)" at bounding box center [269, 293] width 169 height 20
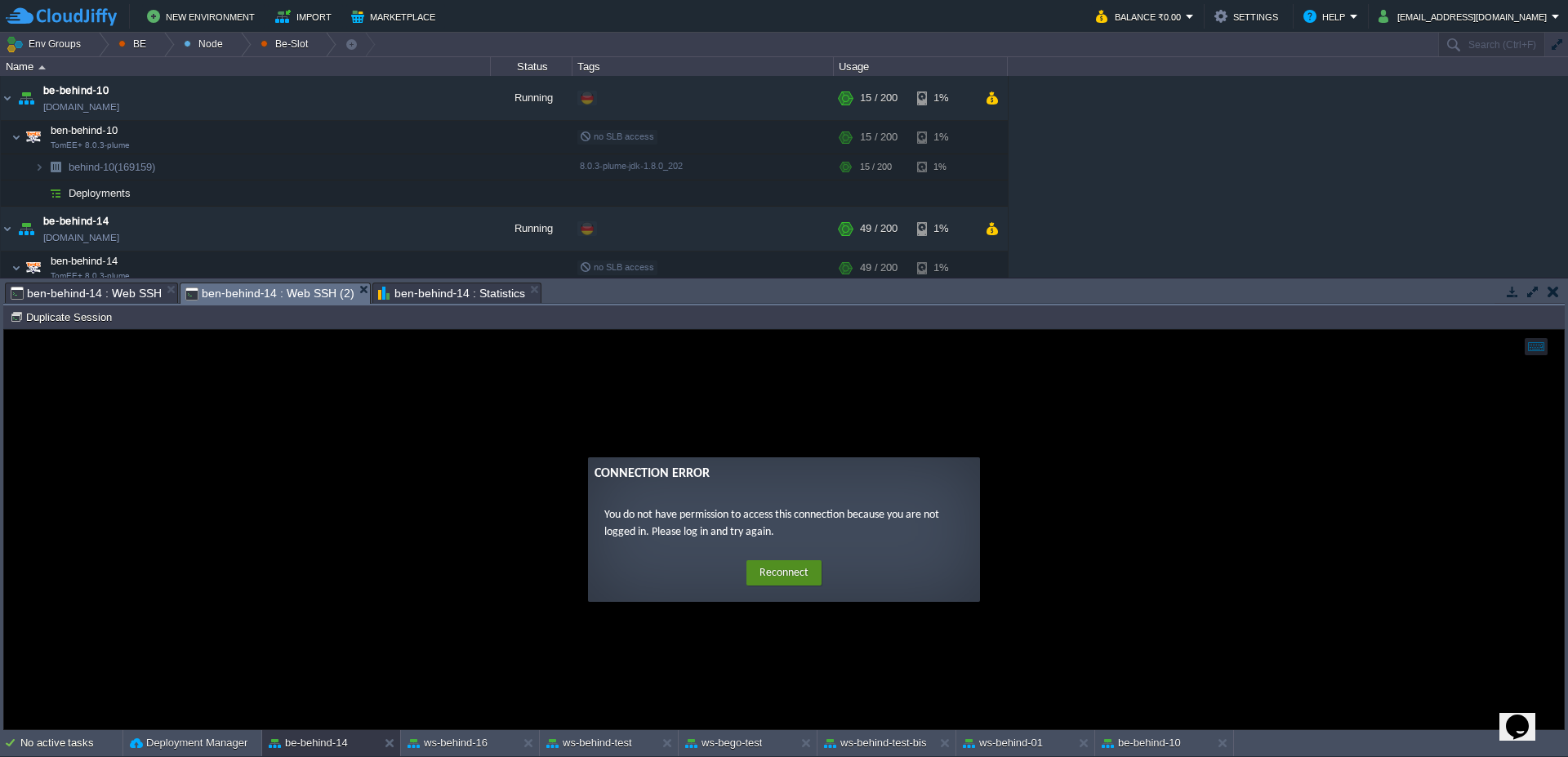
click at [782, 571] on button "Reconnect" at bounding box center [784, 573] width 75 height 26
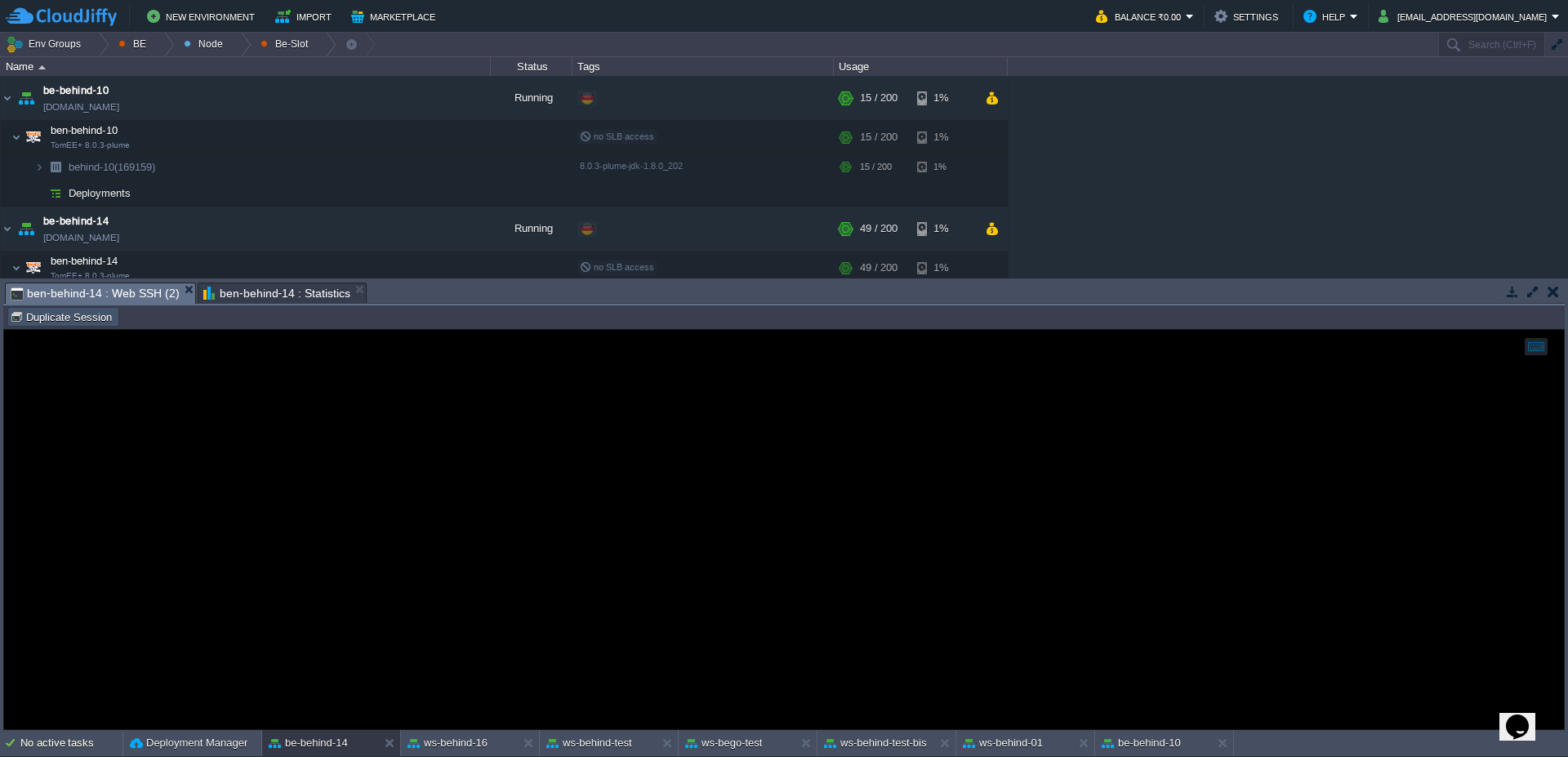
click at [90, 319] on button "Duplicate Session" at bounding box center [63, 317] width 107 height 14
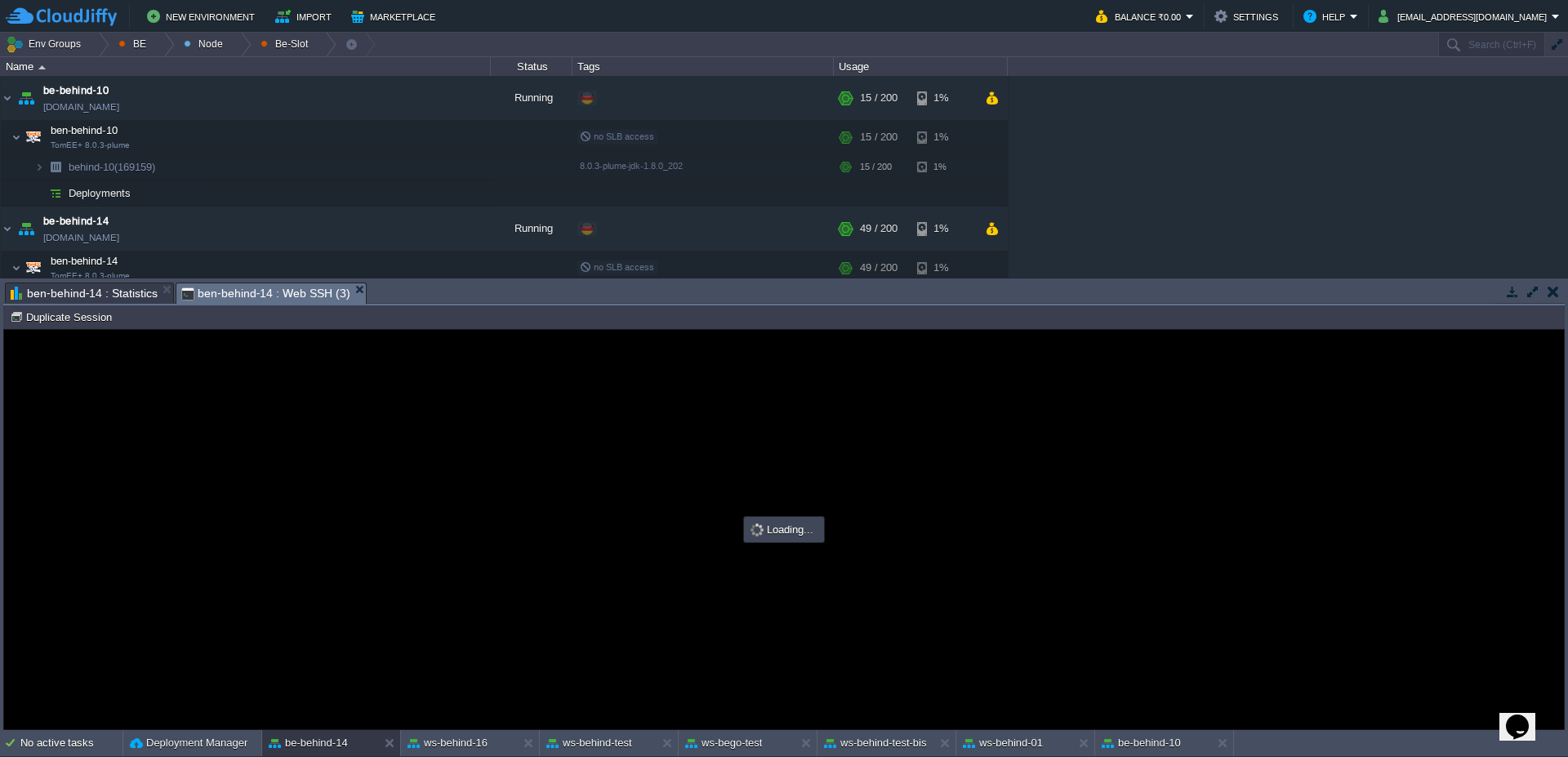
scroll to position [0, 0]
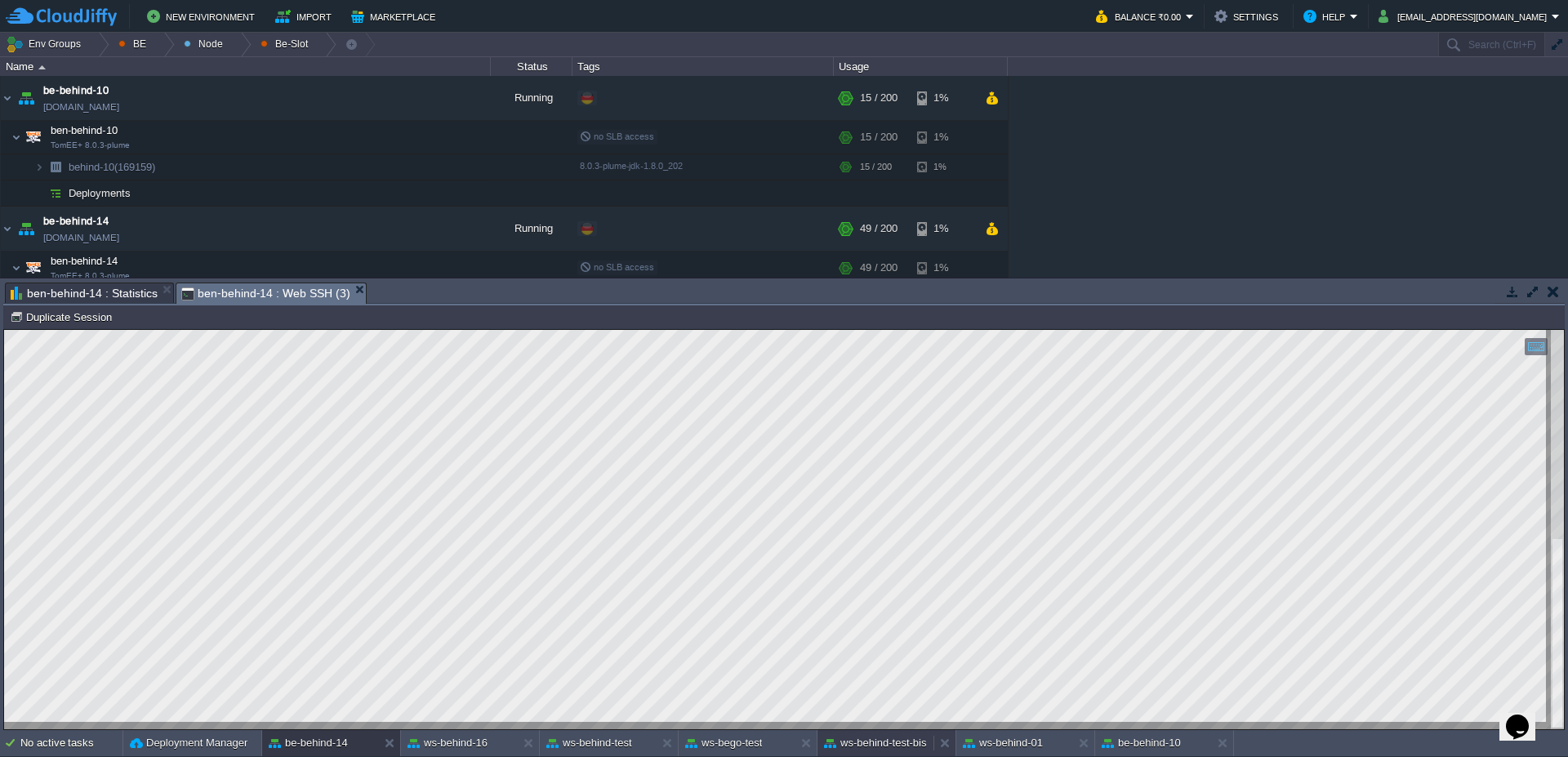
click at [886, 740] on button "ws-behind-test-bis" at bounding box center [876, 743] width 103 height 16
click at [310, 745] on button "be-behind-14" at bounding box center [309, 743] width 79 height 16
click at [243, 47] on div at bounding box center [240, 44] width 22 height 23
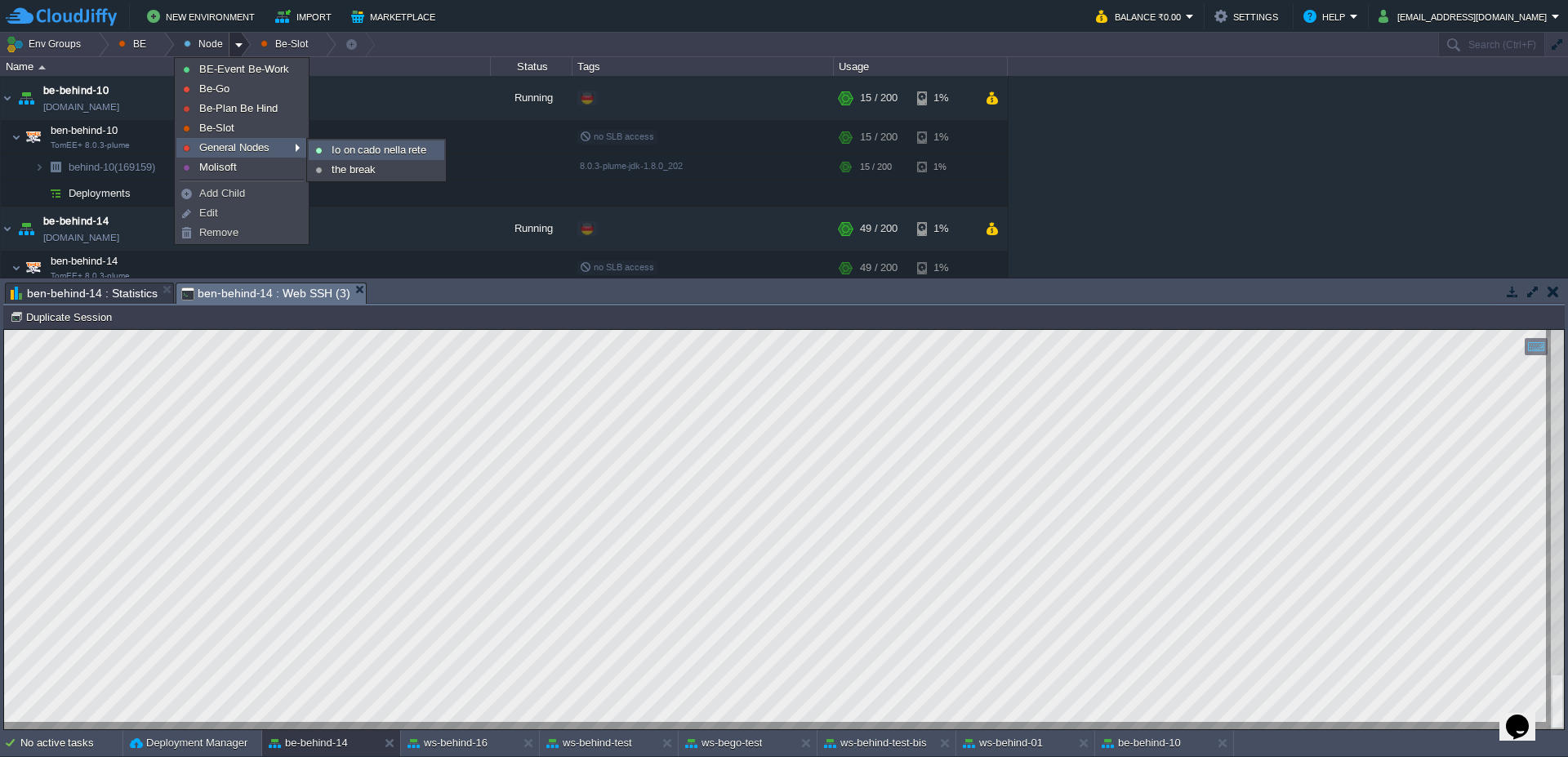
click at [339, 151] on span "Io on cado nella rete" at bounding box center [378, 150] width 95 height 13
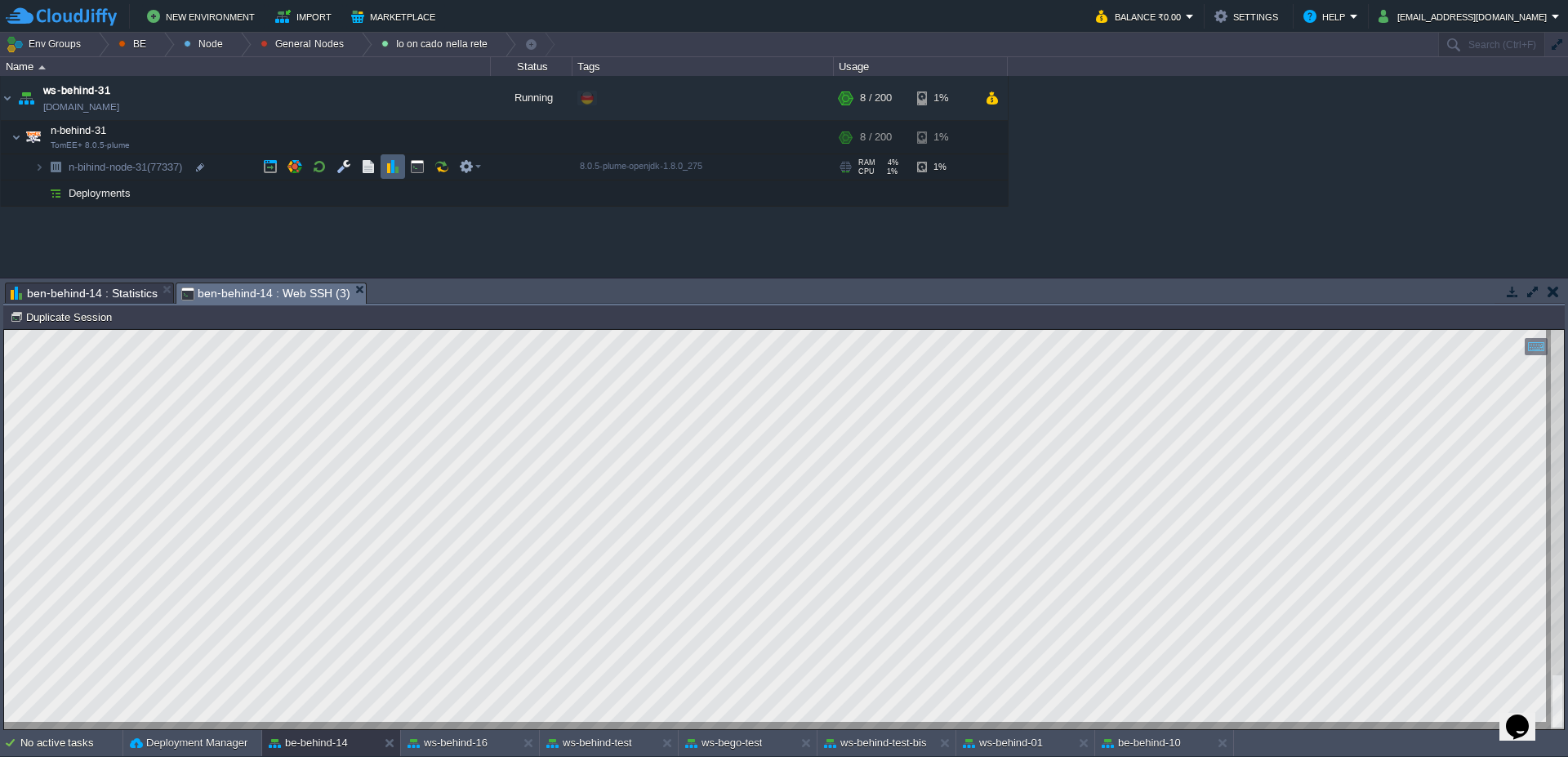
click at [394, 171] on button "button" at bounding box center [393, 166] width 14 height 14
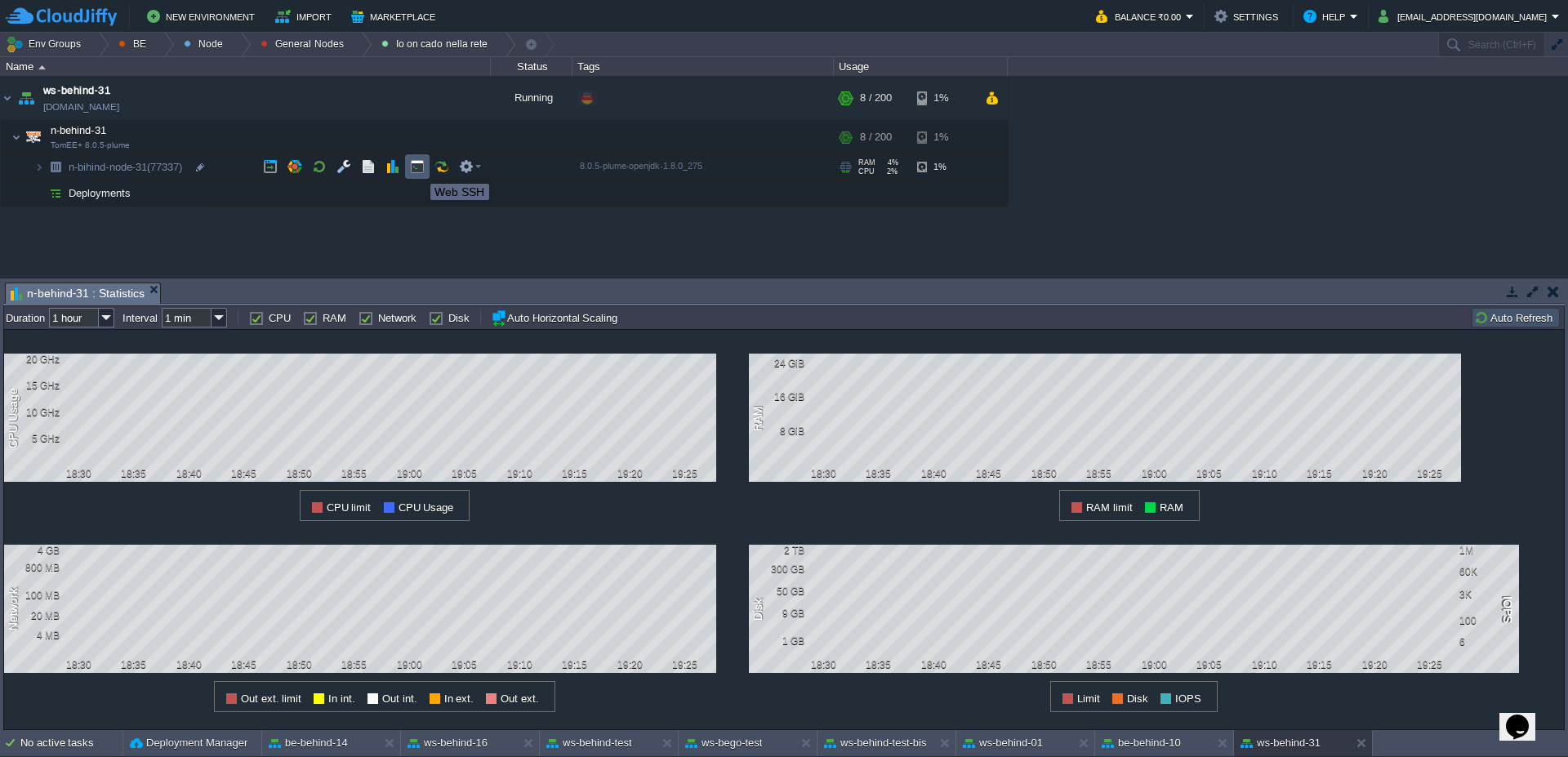
click at [418, 169] on button "button" at bounding box center [417, 166] width 14 height 14
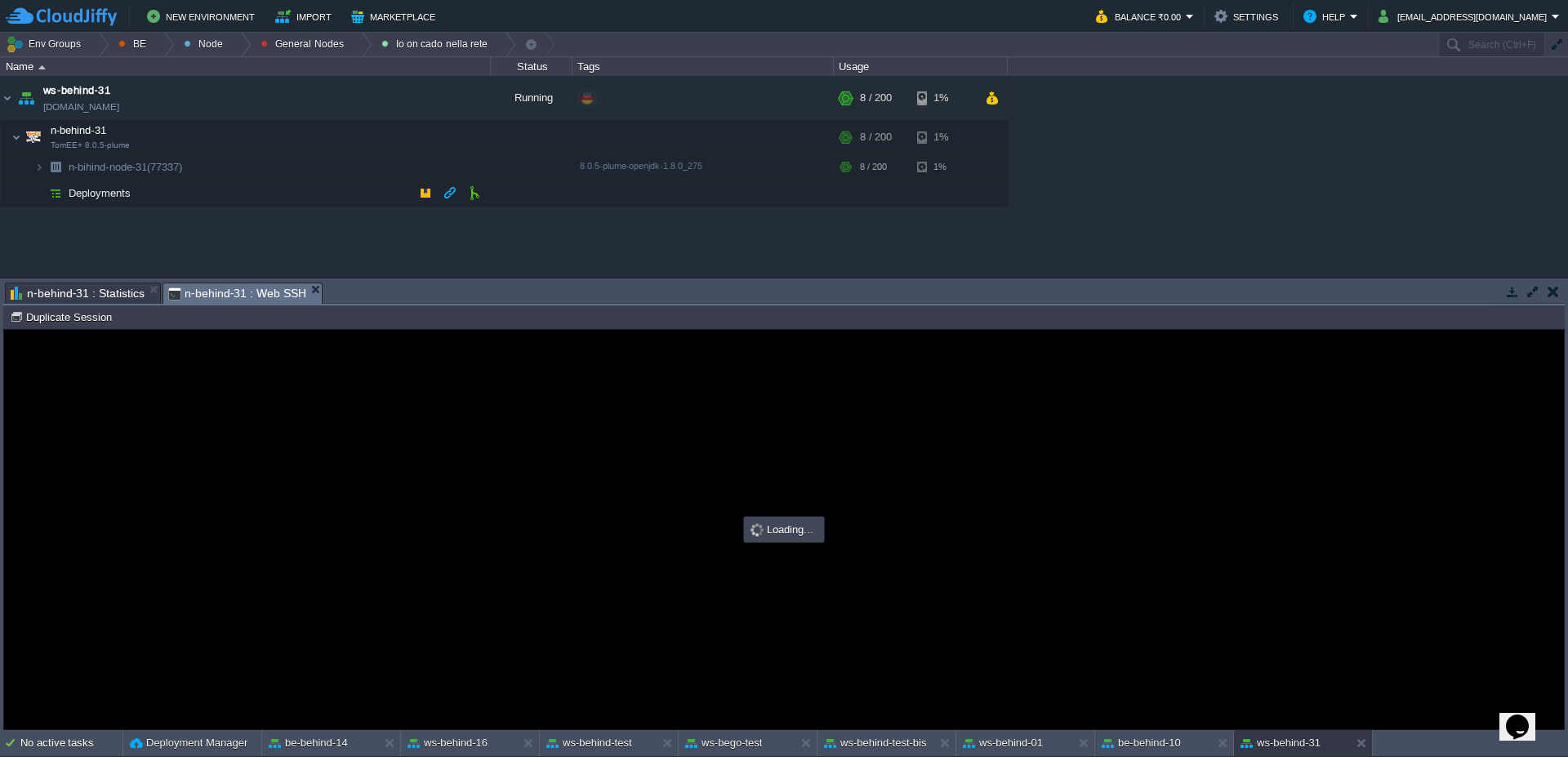
type input "#000000"
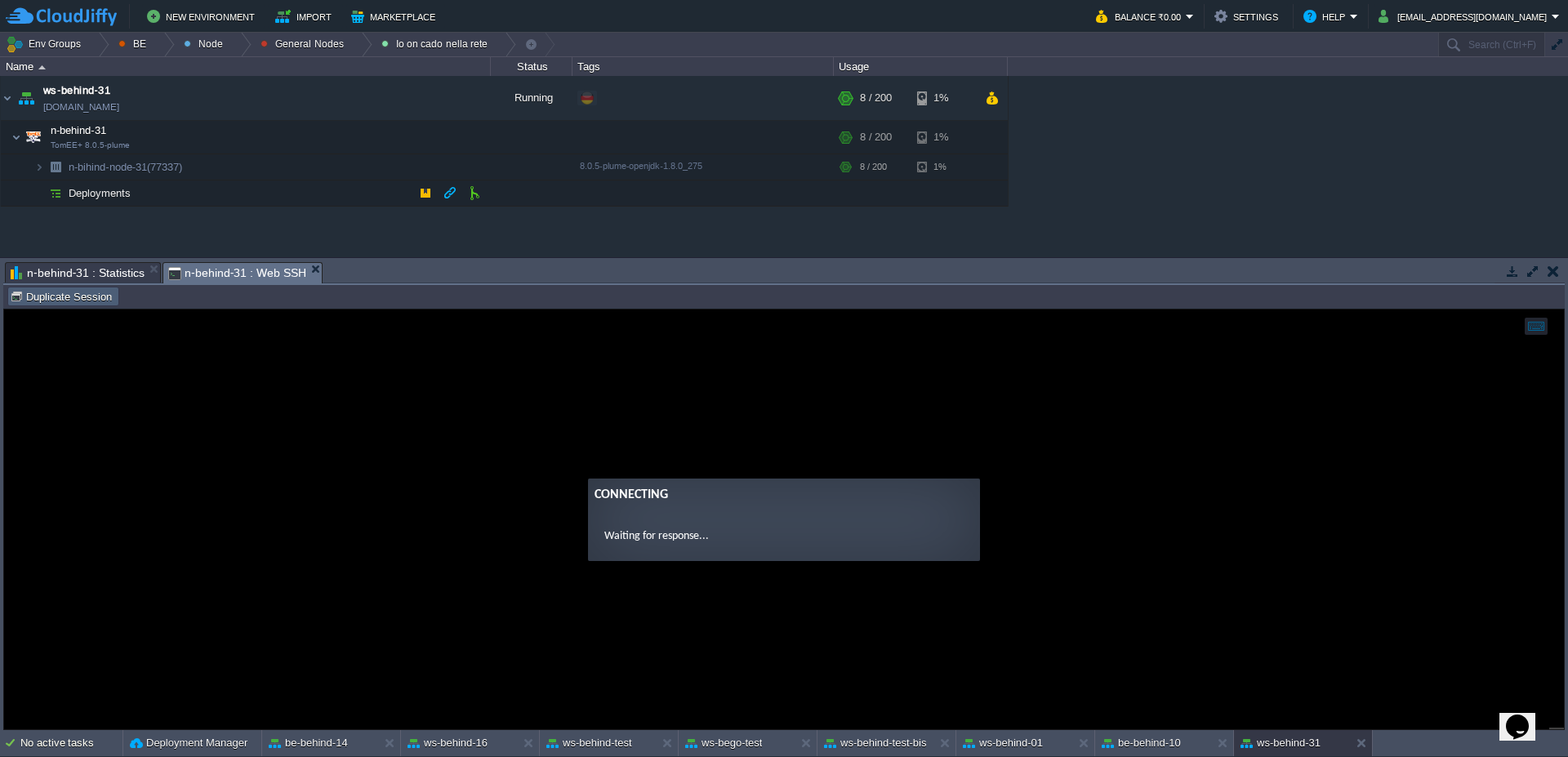
click at [60, 300] on button "Duplicate Session" at bounding box center [63, 296] width 107 height 14
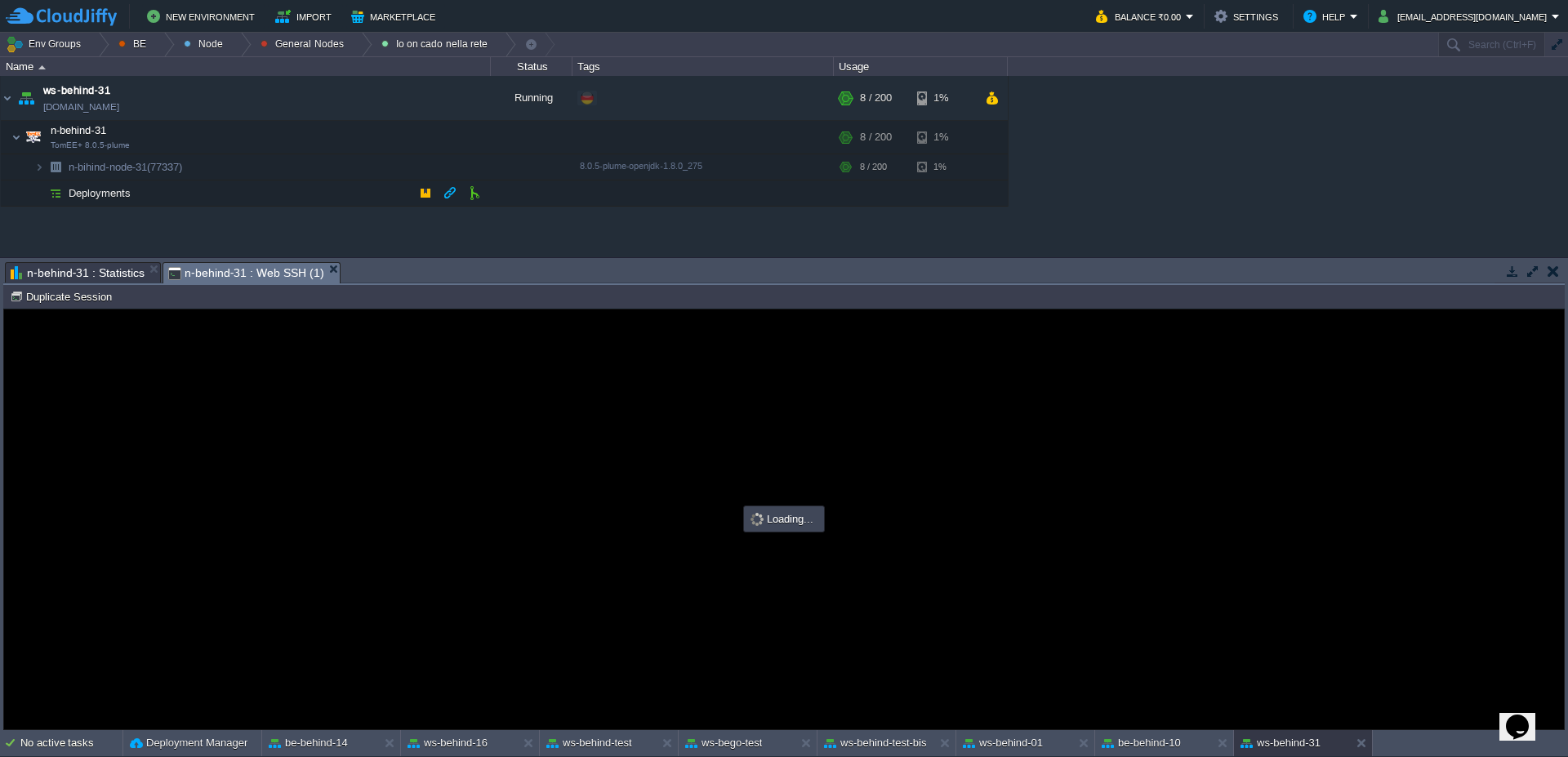
type input "#000000"
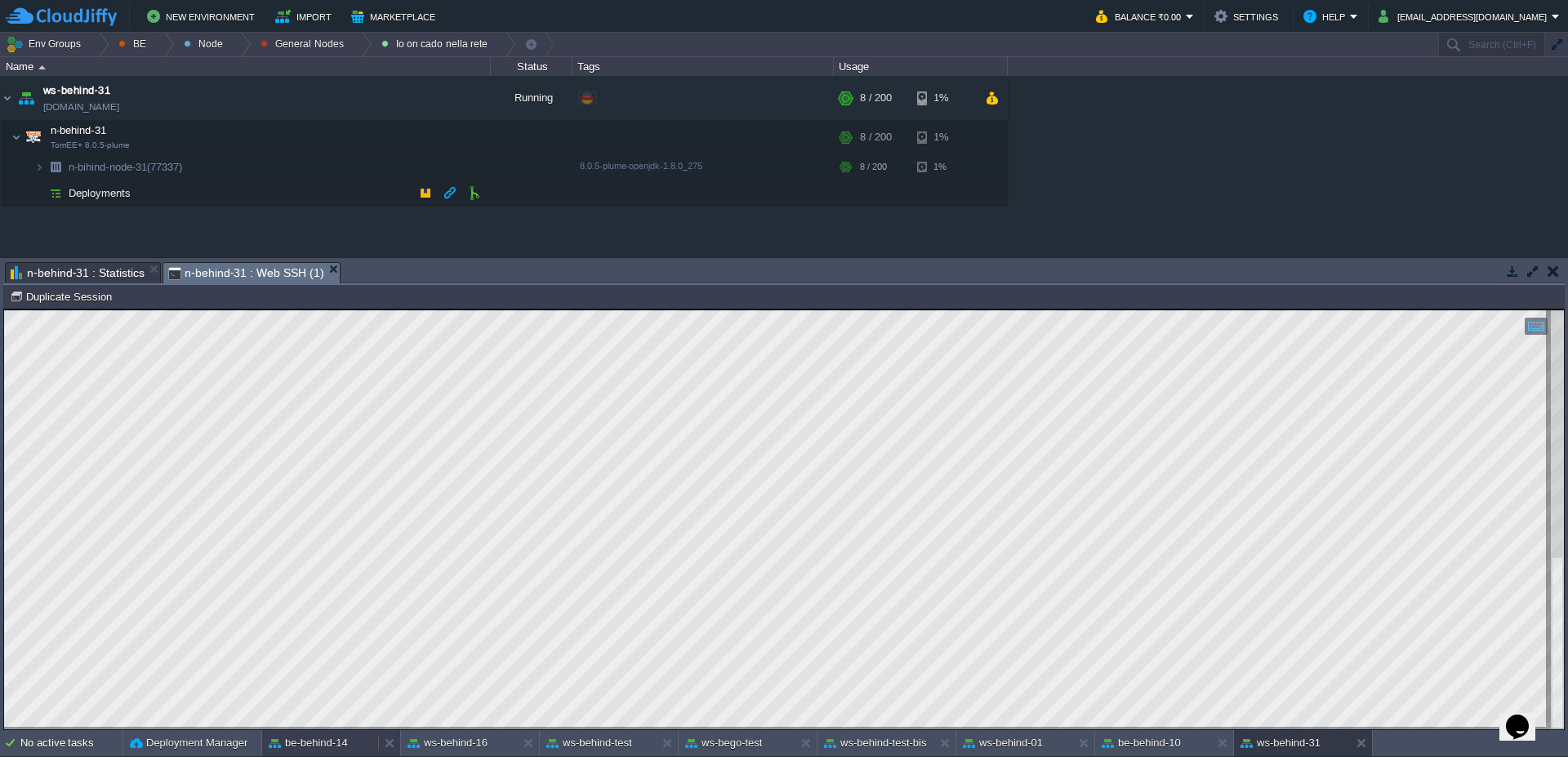
click at [331, 738] on button "be-behind-14" at bounding box center [309, 743] width 79 height 16
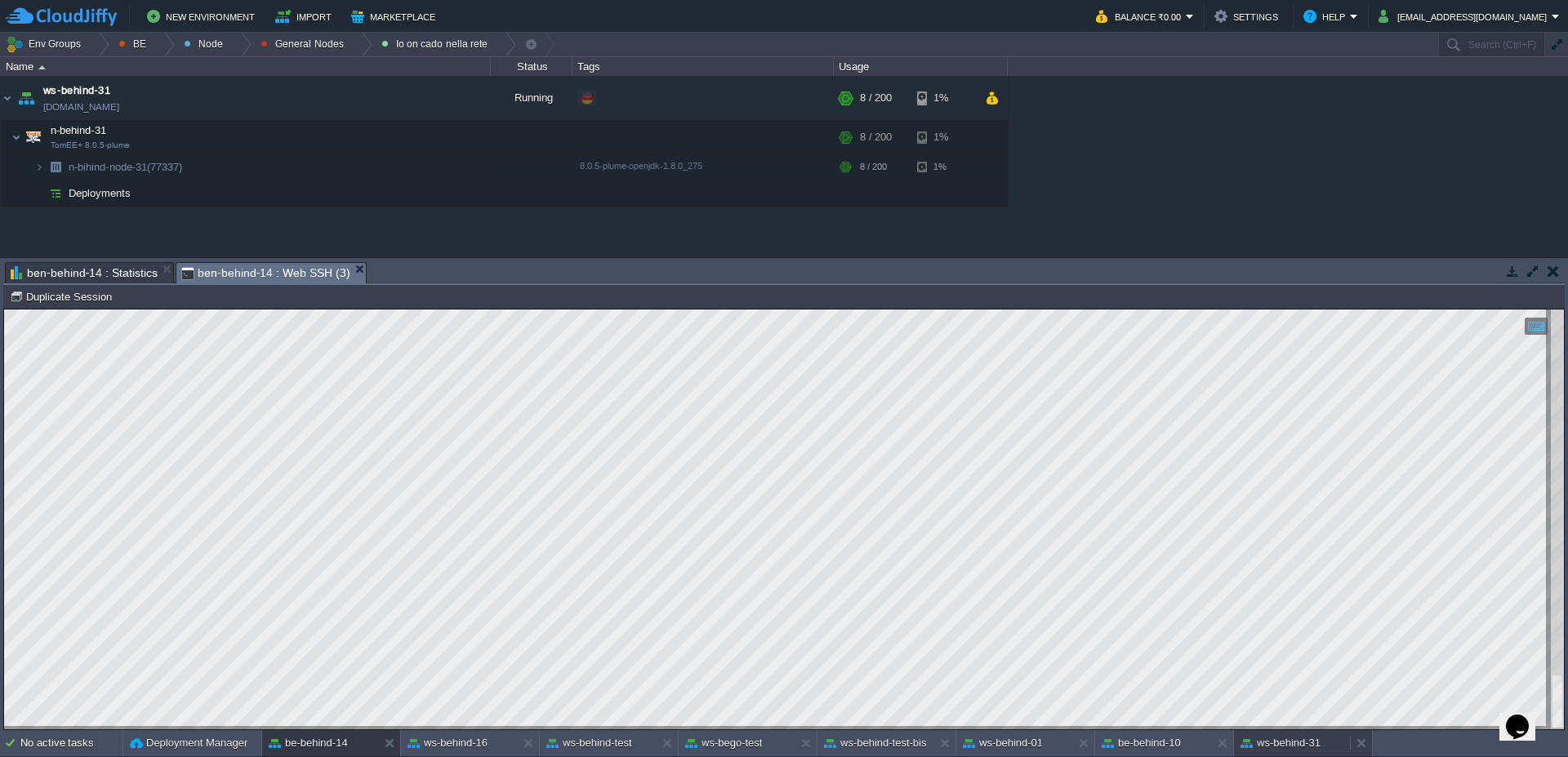
click at [1294, 747] on button "ws-behind-31" at bounding box center [1281, 743] width 80 height 16
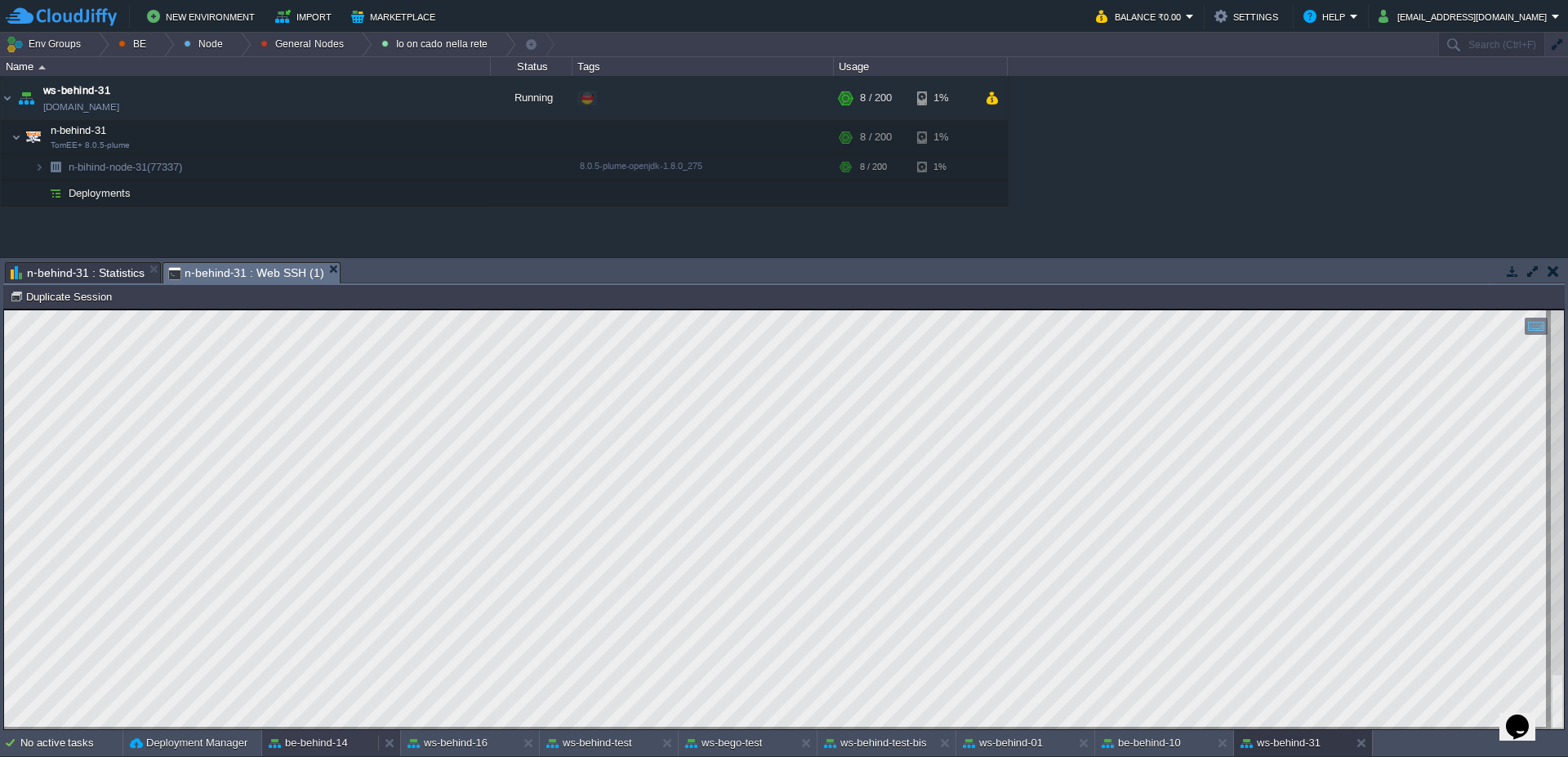
click at [351, 744] on div "be-behind-14" at bounding box center [320, 743] width 116 height 26
